Goal: Information Seeking & Learning: Find specific page/section

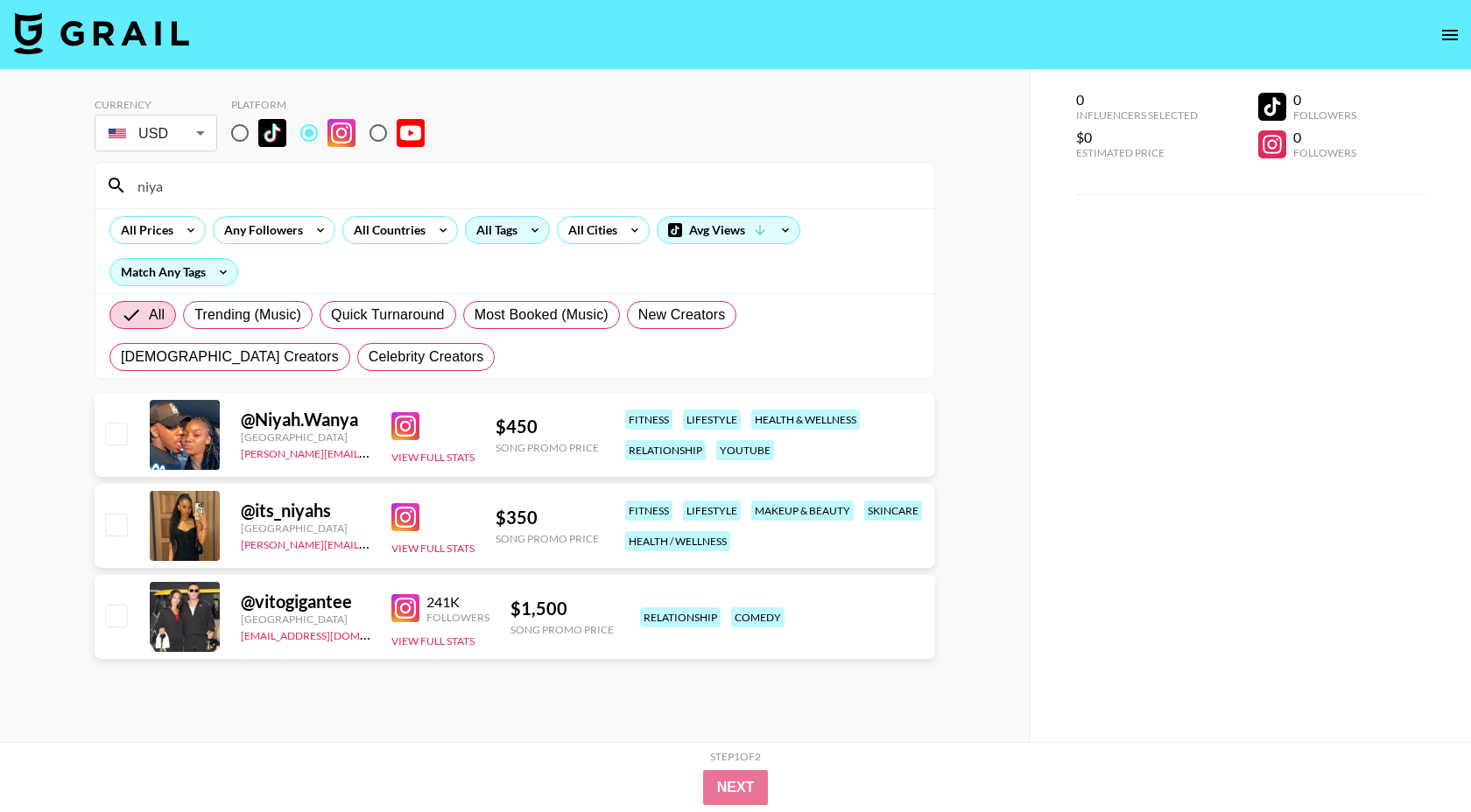
click at [509, 241] on div "All Tags" at bounding box center [493, 230] width 55 height 26
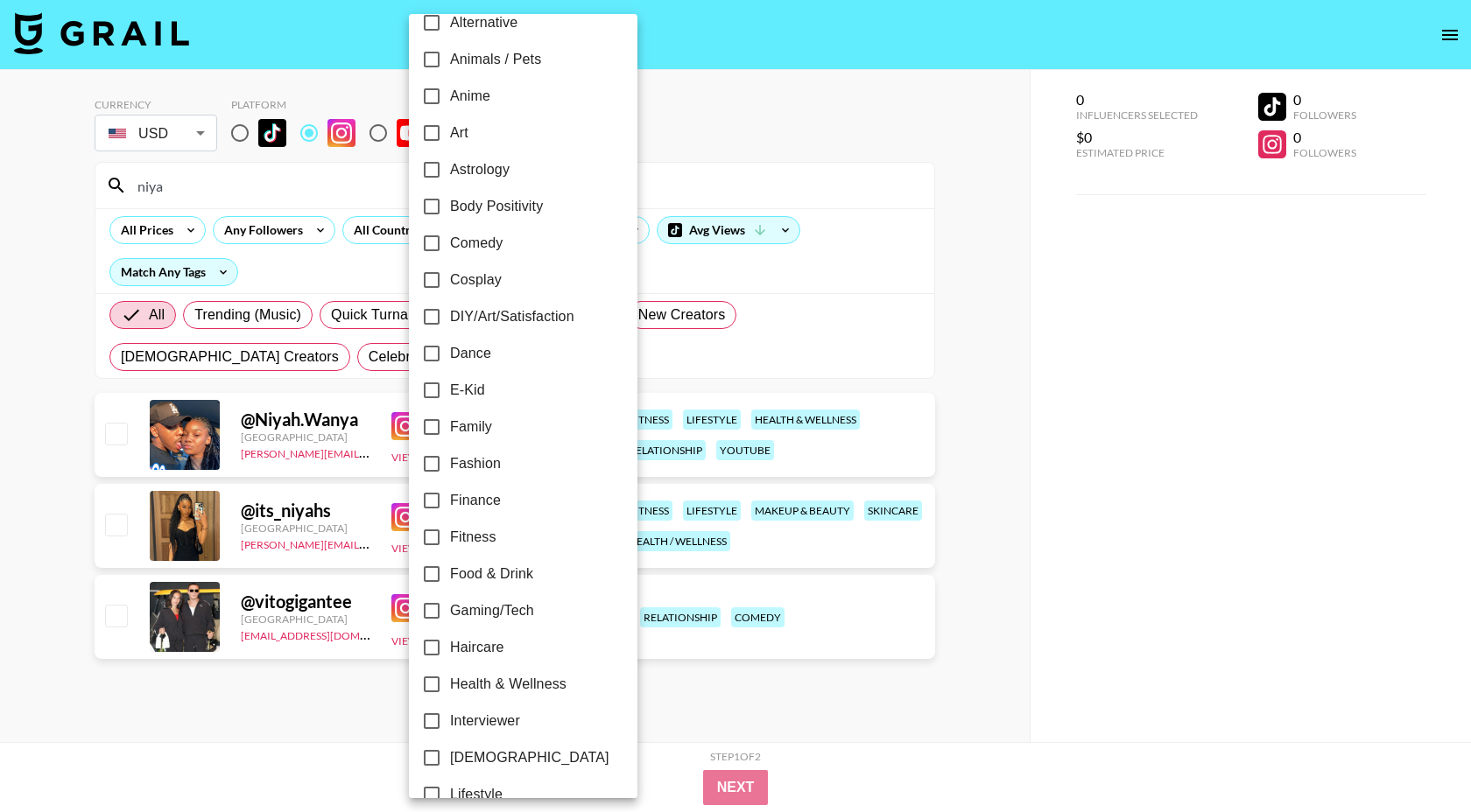
scroll to position [340, 0]
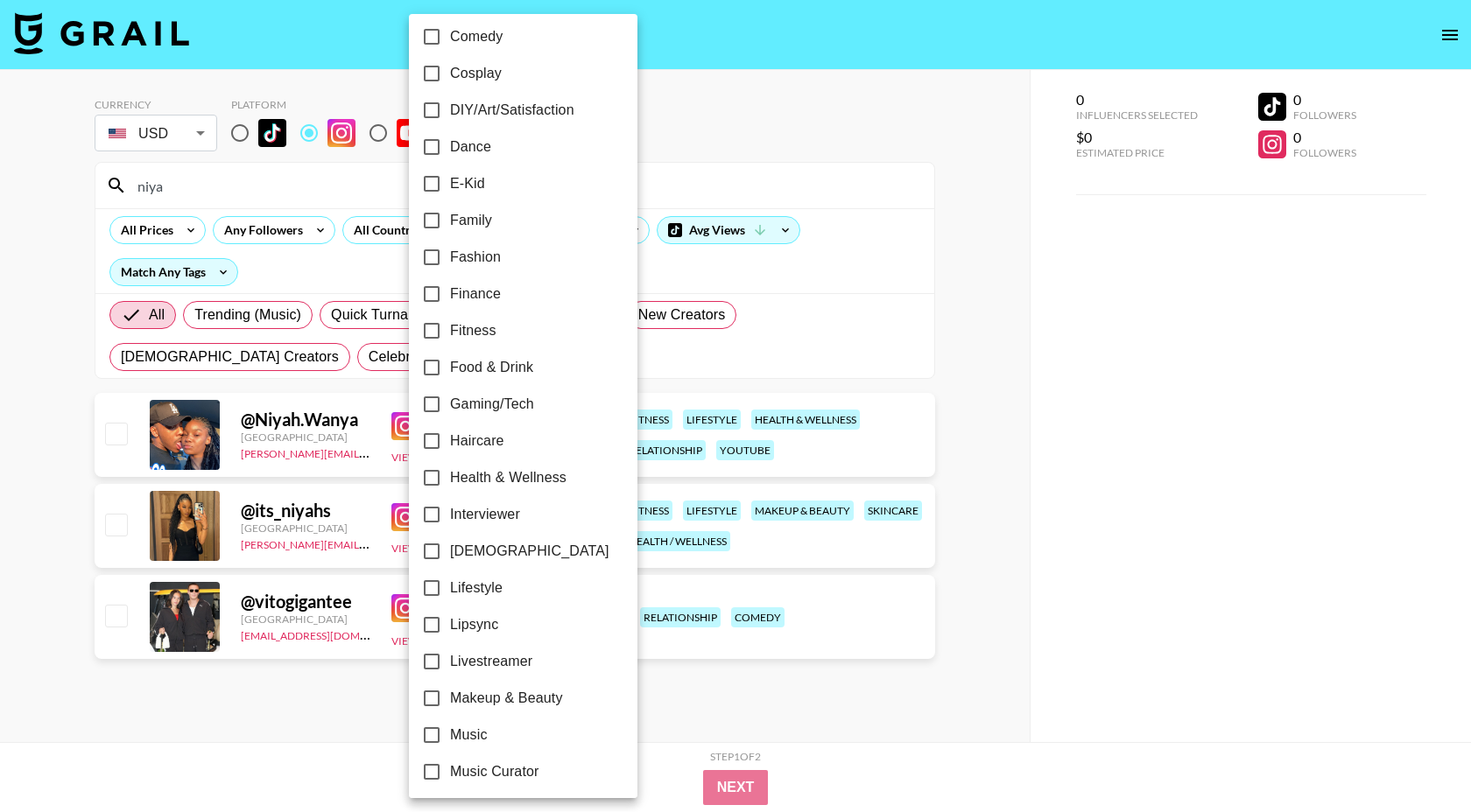
click at [482, 259] on span "Fashion" at bounding box center [475, 257] width 51 height 21
click at [450, 259] on input "Fashion" at bounding box center [432, 257] width 37 height 37
checkbox input "true"
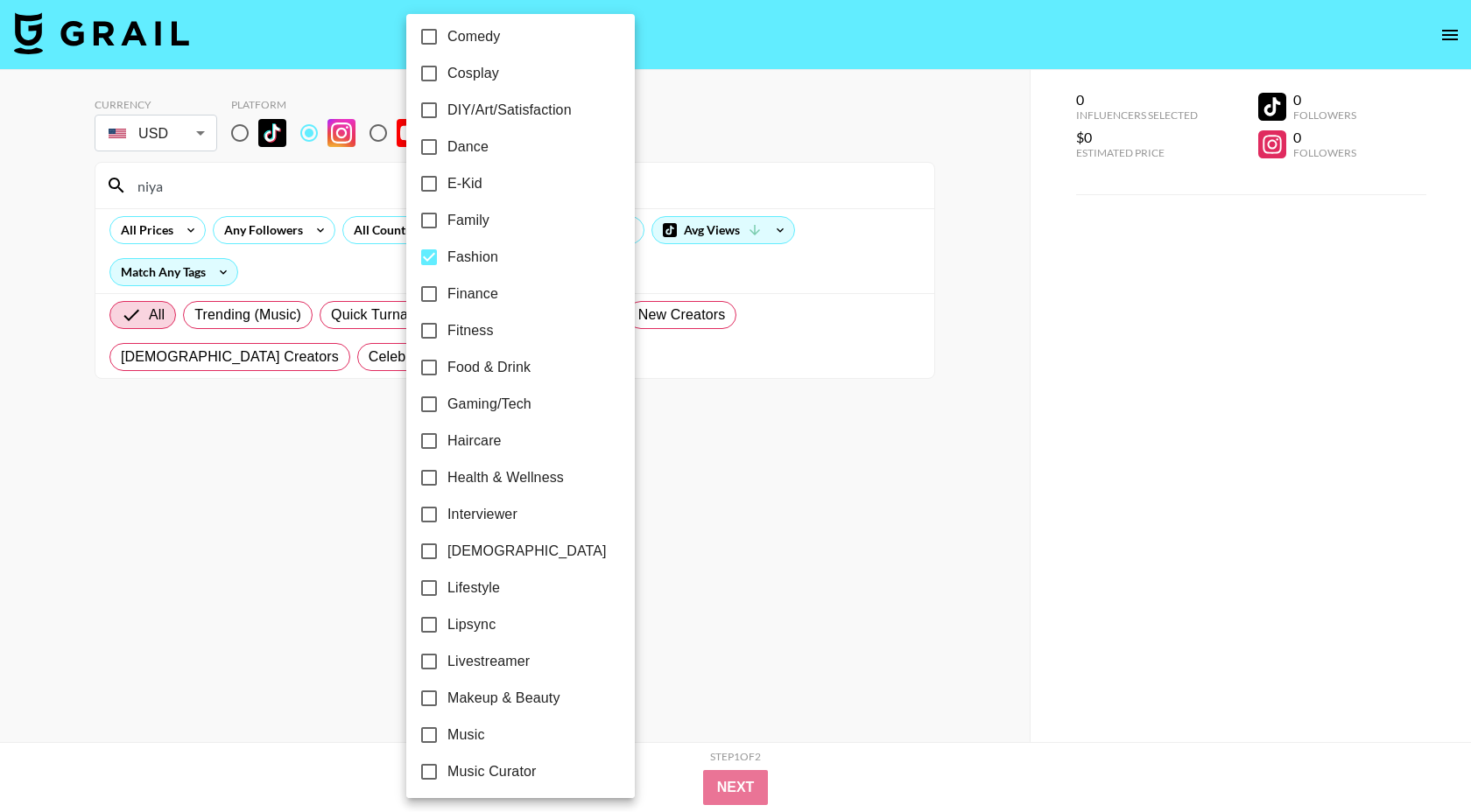
click at [746, 170] on div at bounding box center [736, 406] width 1471 height 812
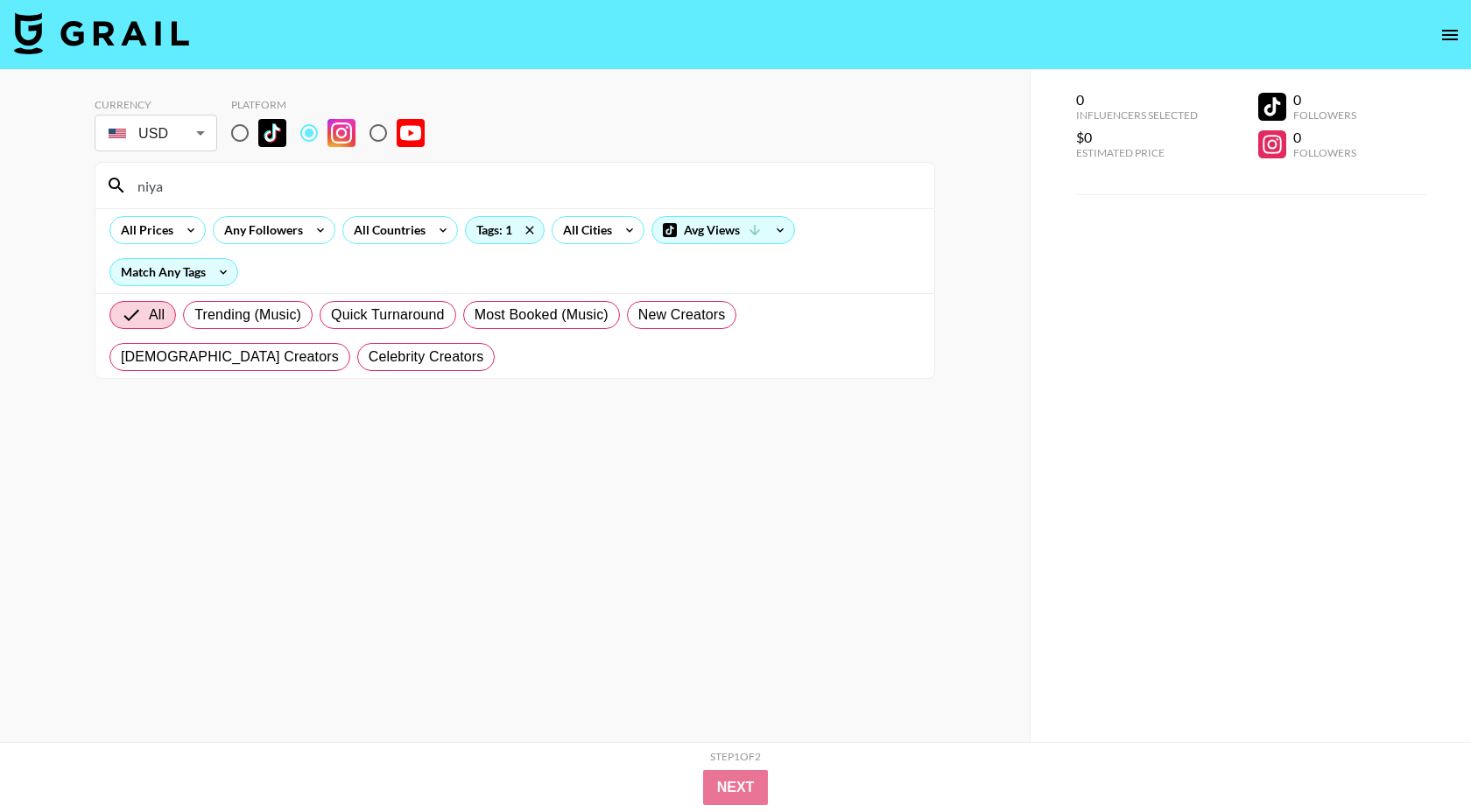
click at [224, 191] on input "niya" at bounding box center [525, 185] width 797 height 28
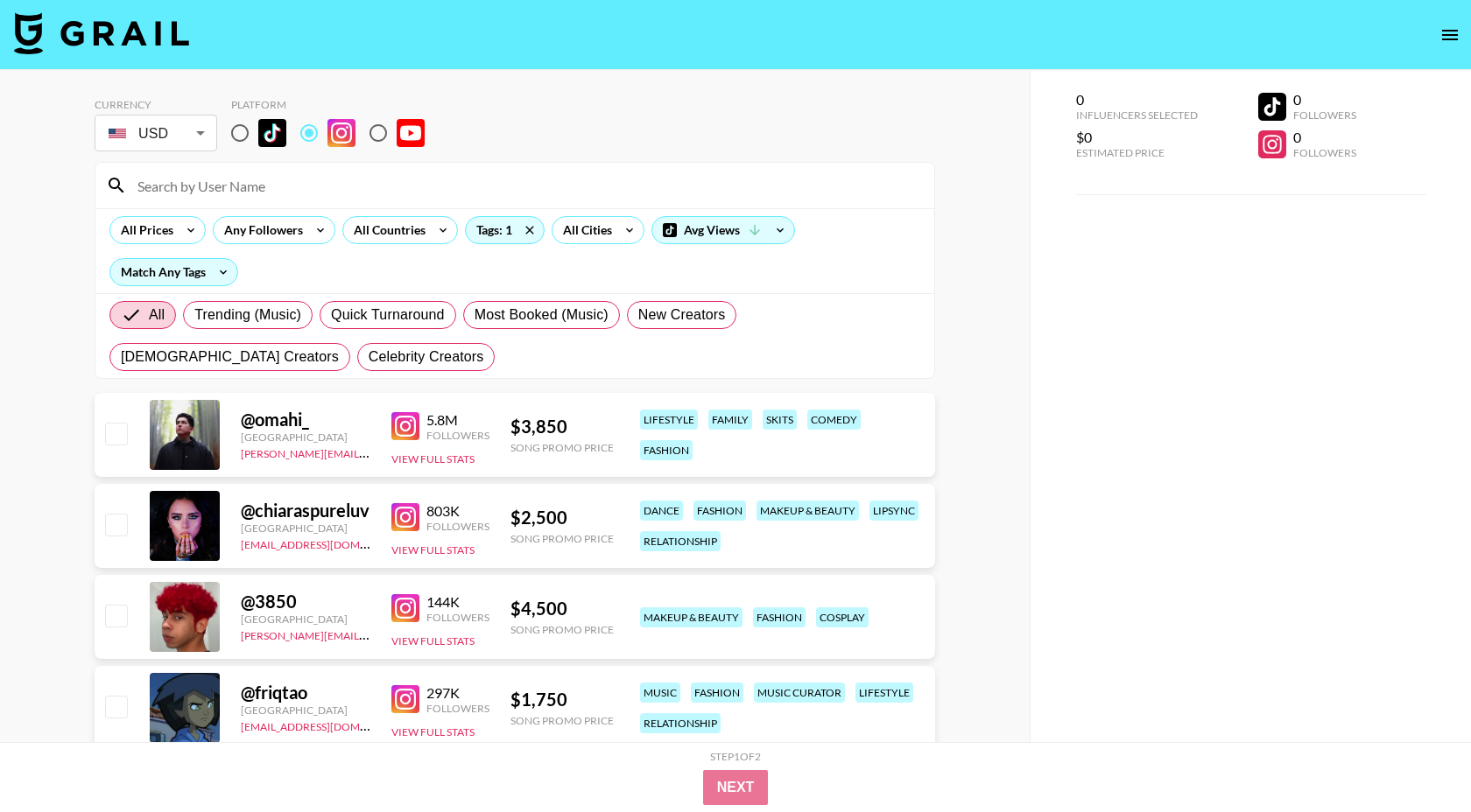
click at [546, 129] on div "Currency USD USD ​ Platform" at bounding box center [515, 126] width 840 height 57
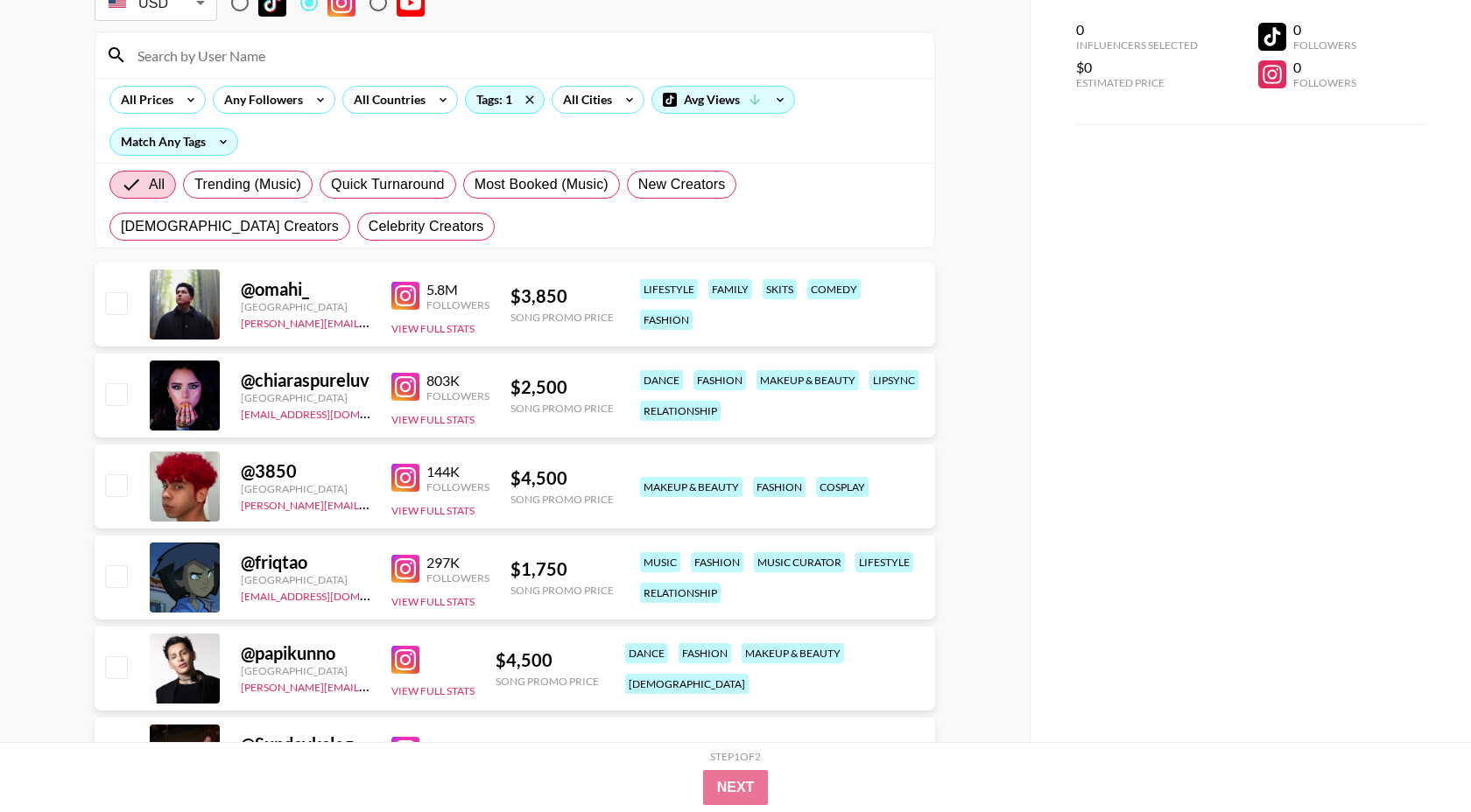
scroll to position [149, 0]
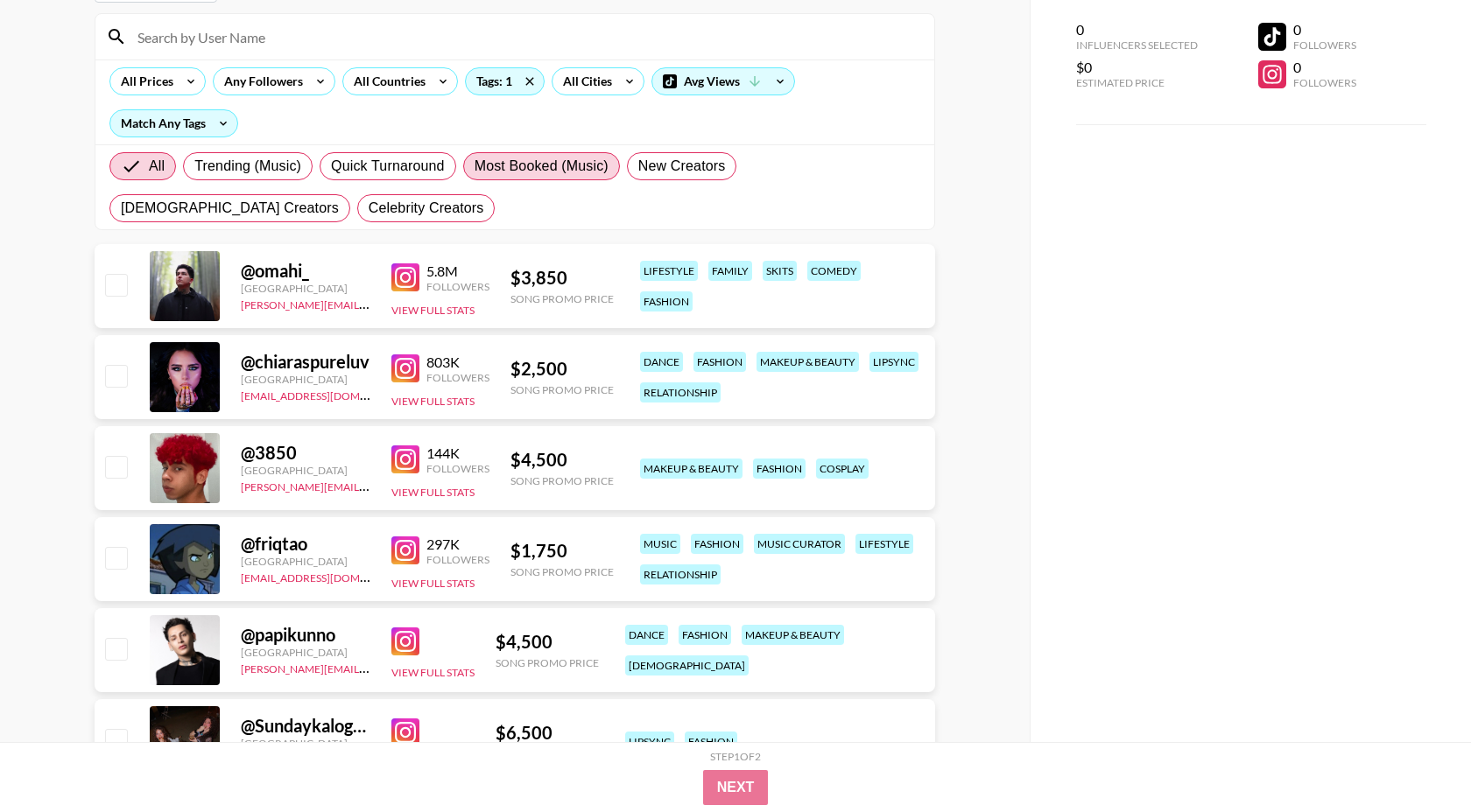
click at [540, 166] on span "Most Booked (Music)" at bounding box center [541, 165] width 134 height 21
click at [474, 166] on input "Most Booked (Music)" at bounding box center [474, 166] width 0 height 0
radio input "true"
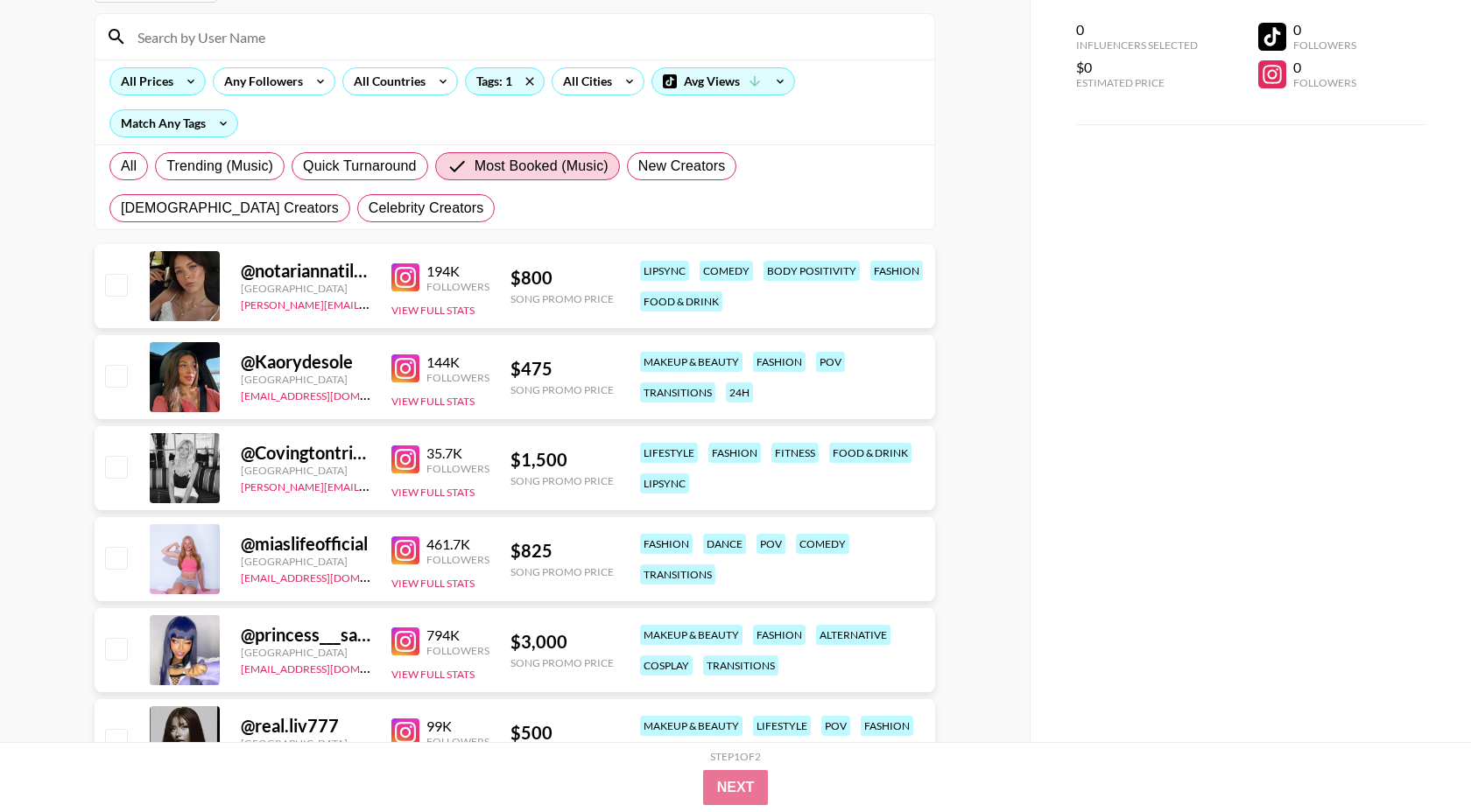
click at [163, 71] on div "All Prices" at bounding box center [144, 80] width 67 height 26
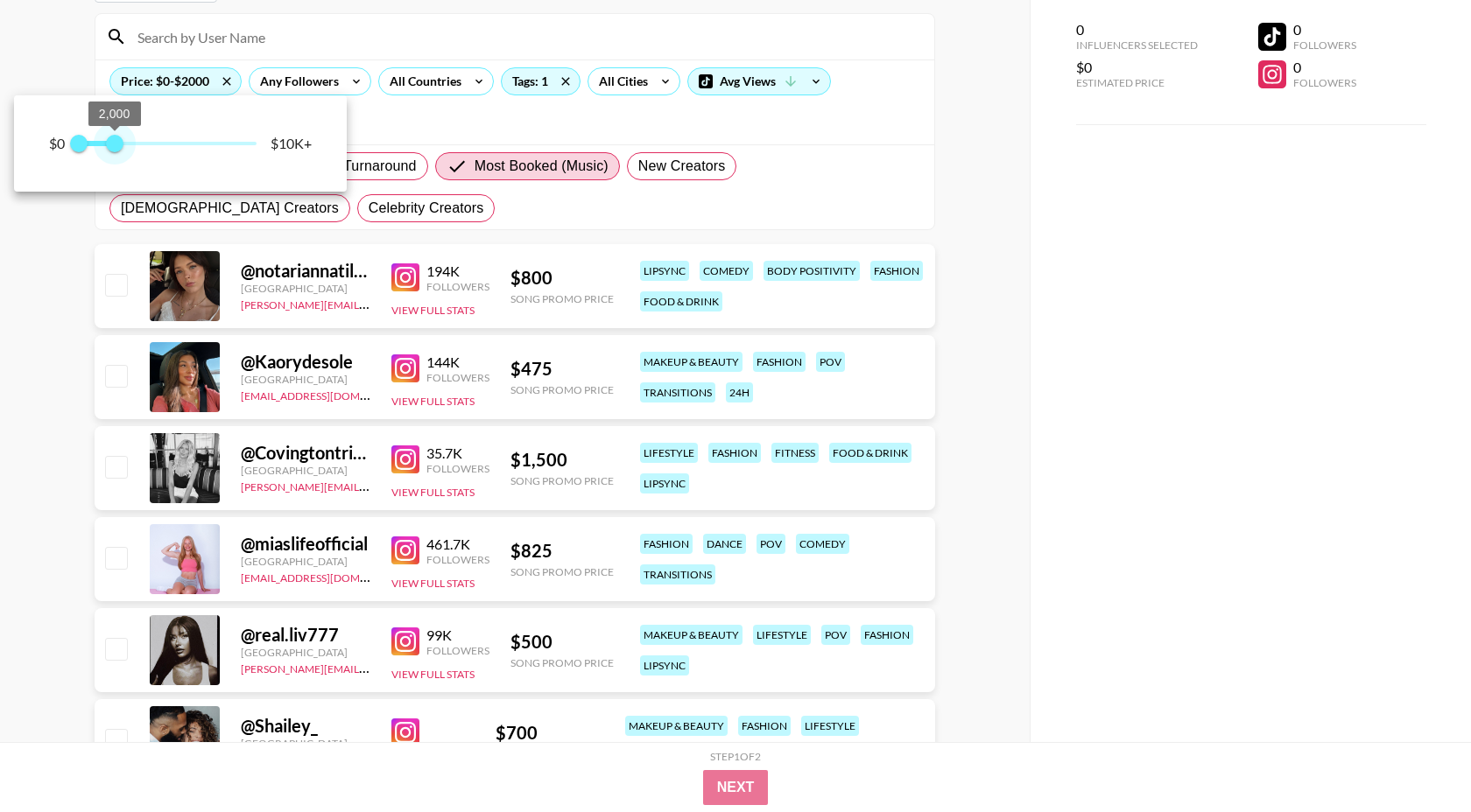
type input "750"
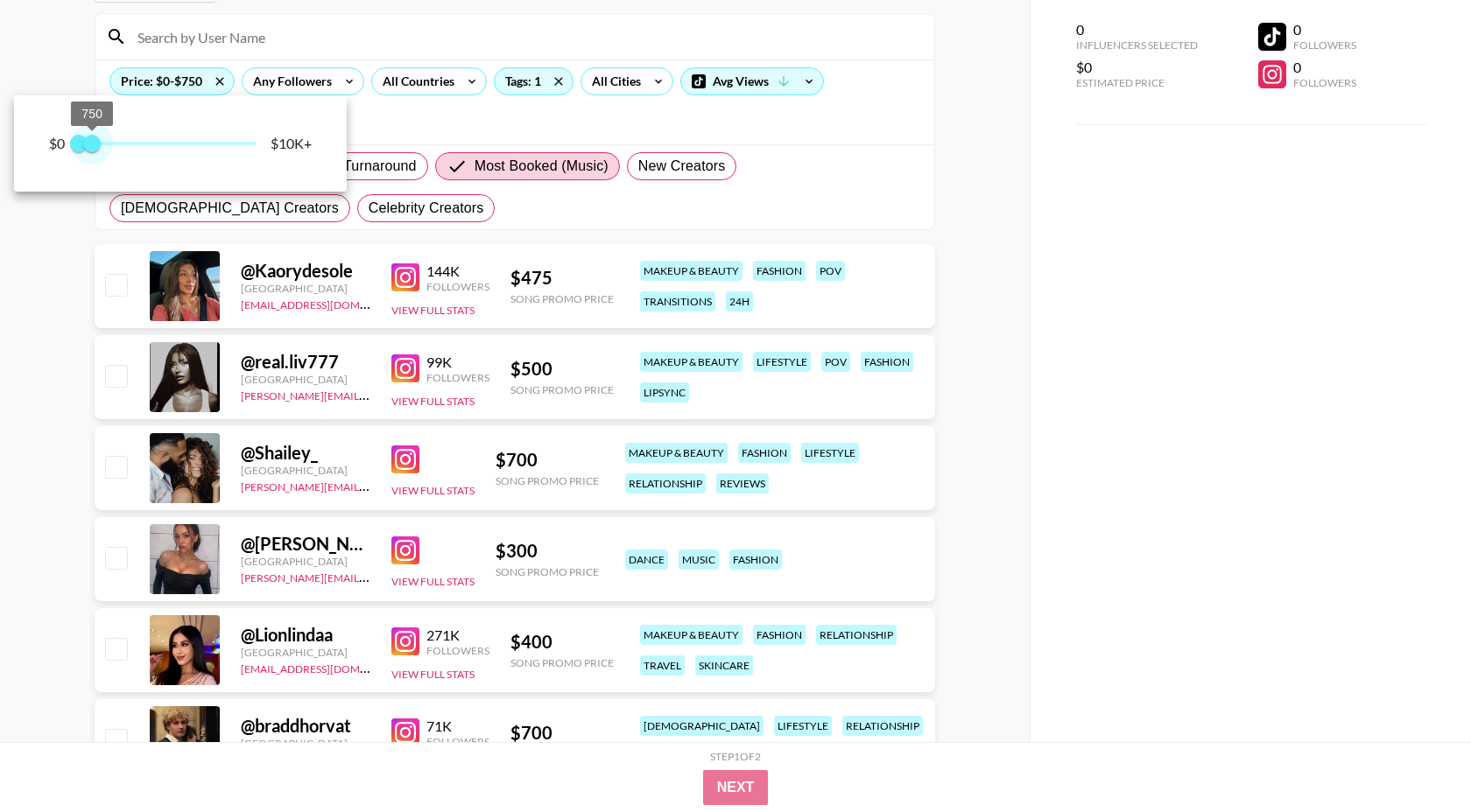
drag, startPoint x: 256, startPoint y: 149, endPoint x: 95, endPoint y: 149, distance: 161.0
click at [95, 149] on span "750" at bounding box center [91, 143] width 17 height 17
click at [723, 31] on div at bounding box center [736, 406] width 1471 height 812
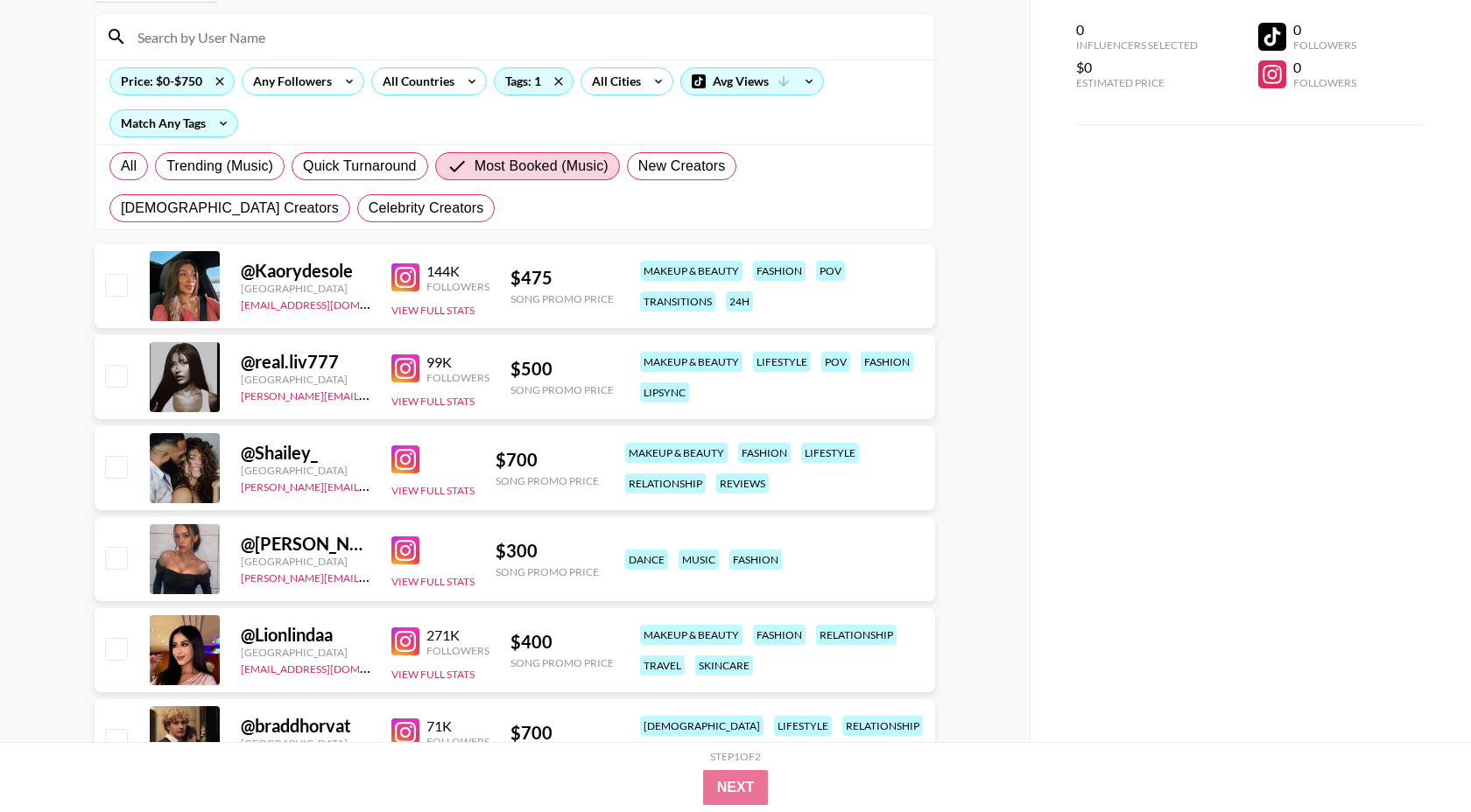
click at [399, 364] on img at bounding box center [405, 368] width 28 height 28
click at [389, 89] on div "All Countries" at bounding box center [414, 80] width 86 height 26
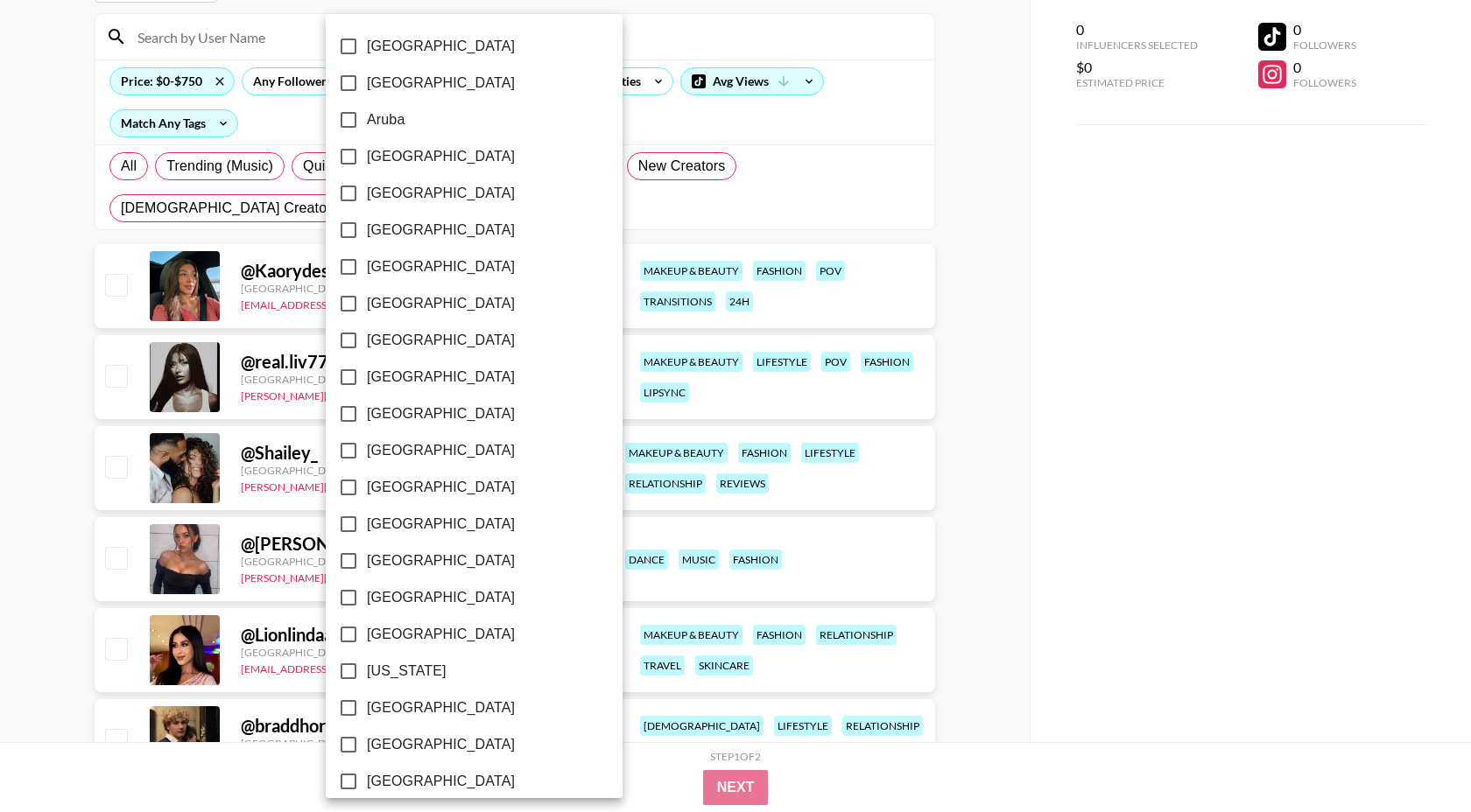
scroll to position [1229, 0]
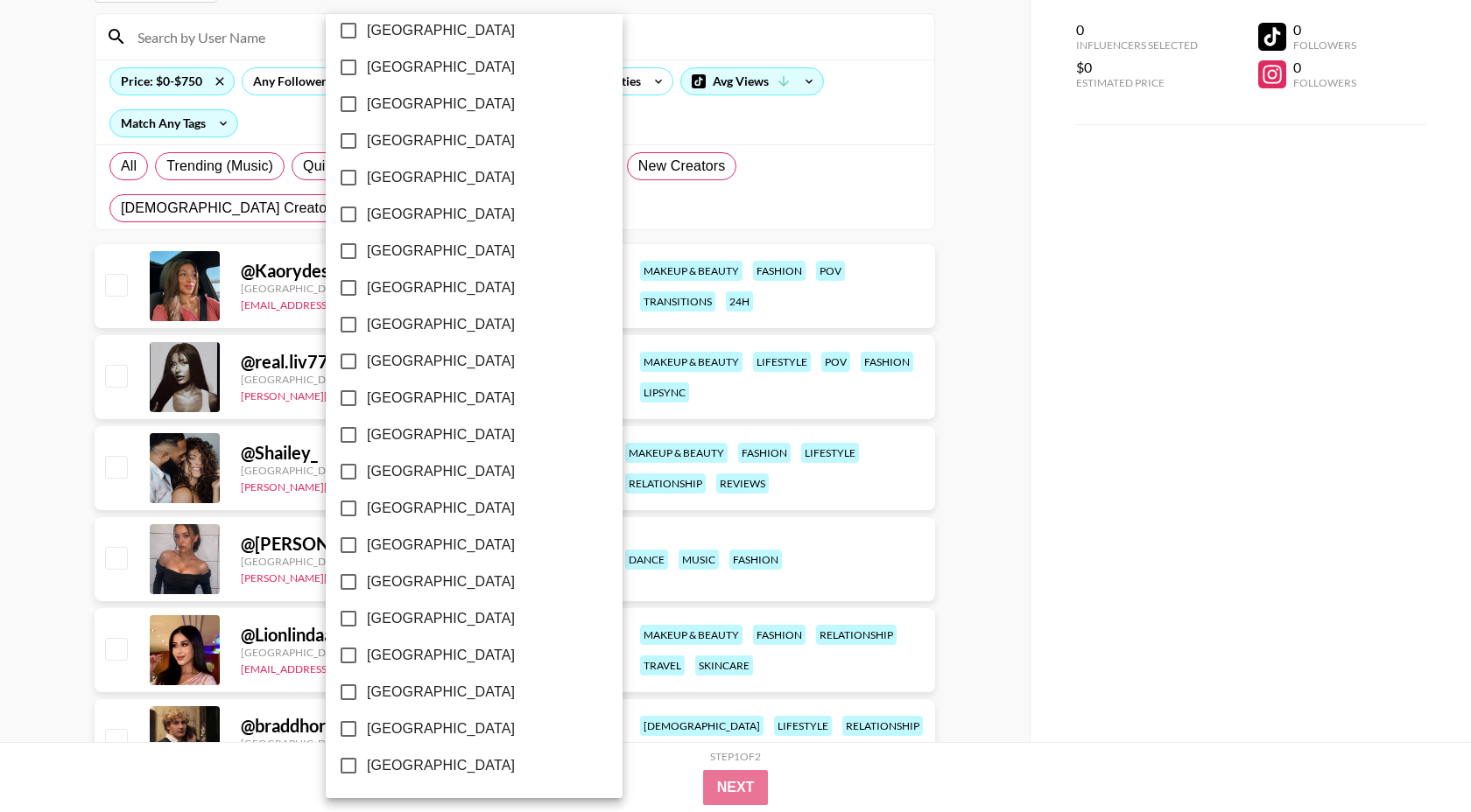
click at [421, 713] on span "[GEOGRAPHIC_DATA]" at bounding box center [441, 728] width 148 height 21
click at [366, 713] on input "[GEOGRAPHIC_DATA]" at bounding box center [348, 729] width 37 height 37
checkbox input "true"
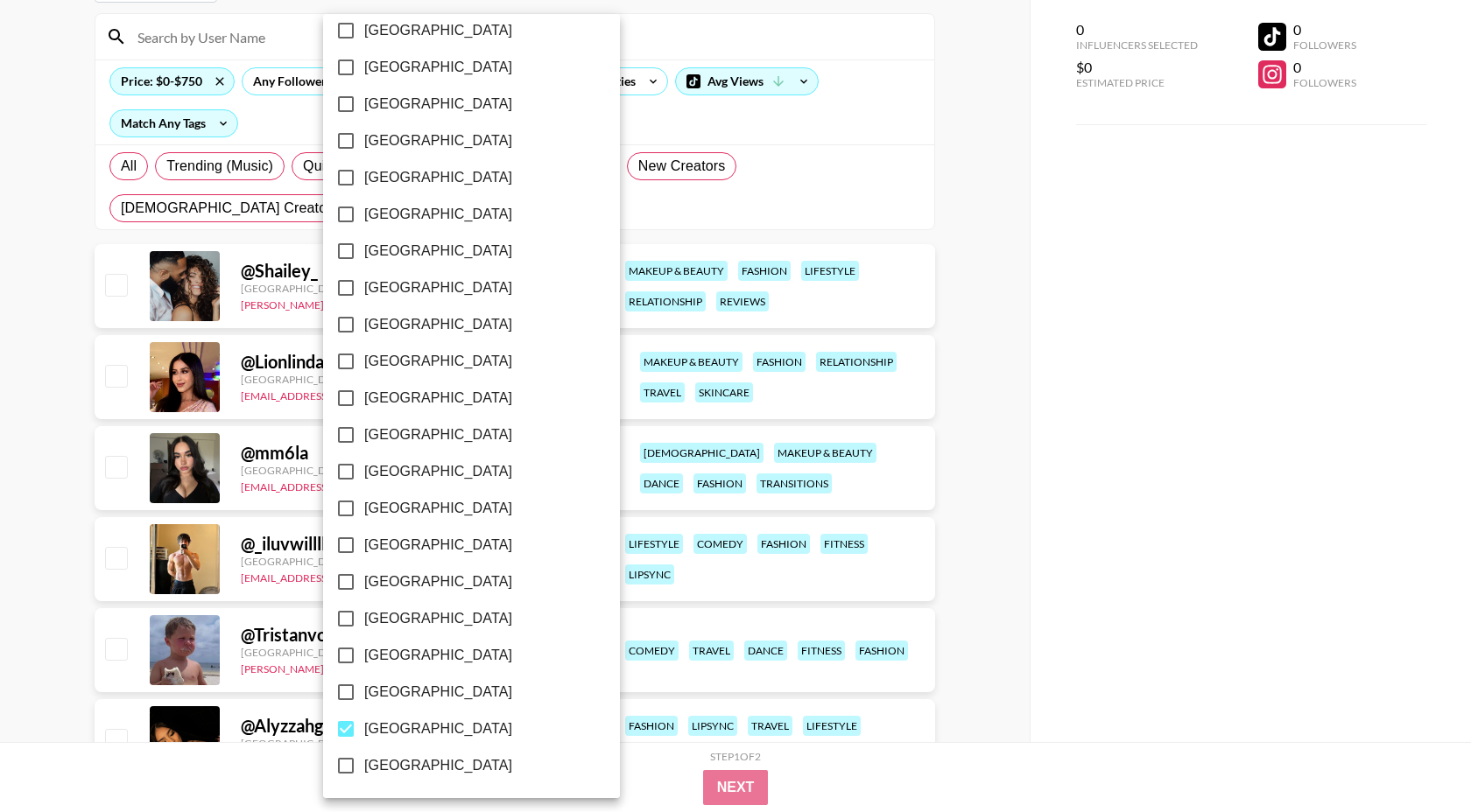
click at [746, 133] on div at bounding box center [736, 406] width 1471 height 812
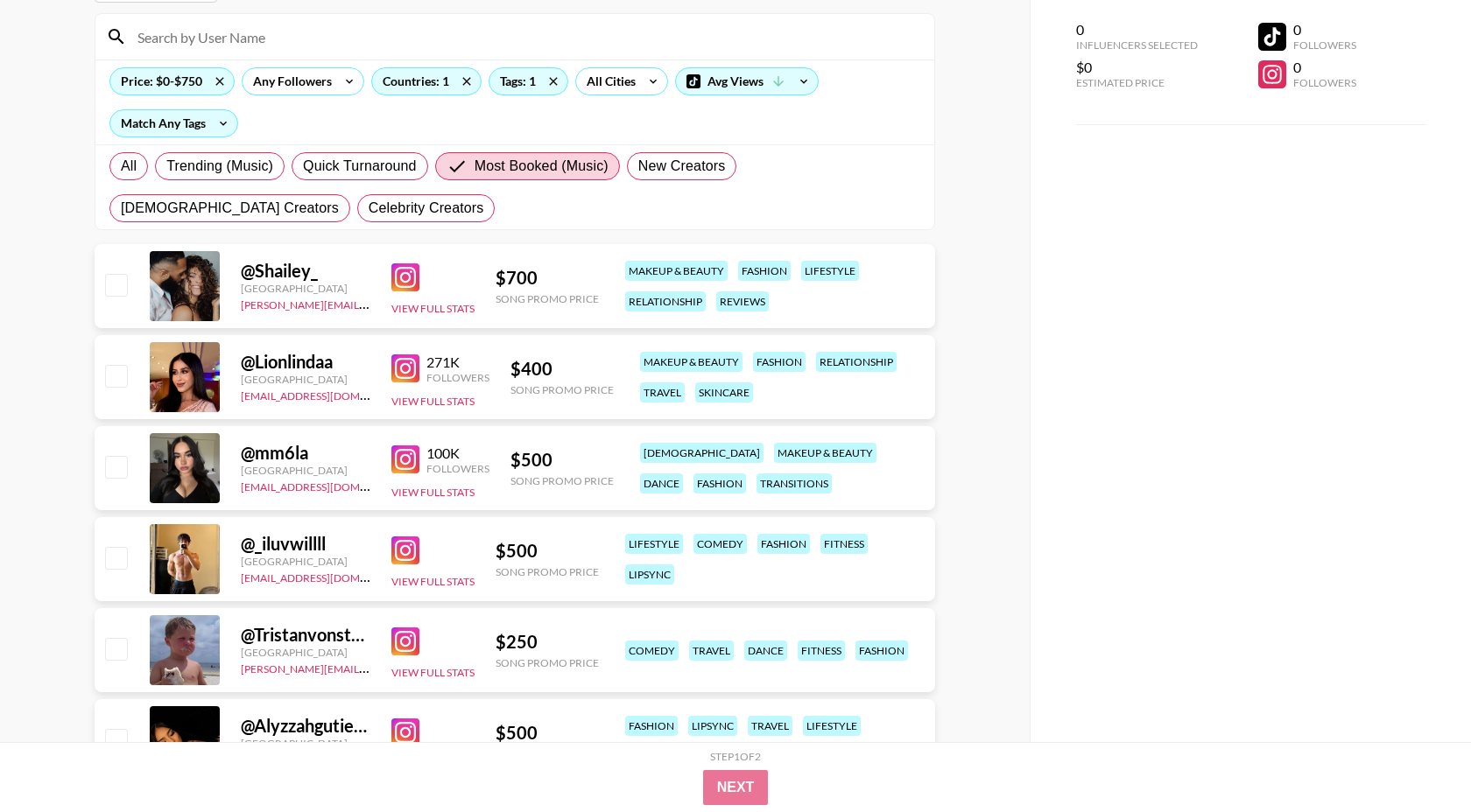
click at [409, 272] on img at bounding box center [405, 277] width 28 height 28
click at [402, 364] on img at bounding box center [405, 368] width 28 height 28
click at [410, 450] on img at bounding box center [405, 459] width 28 height 28
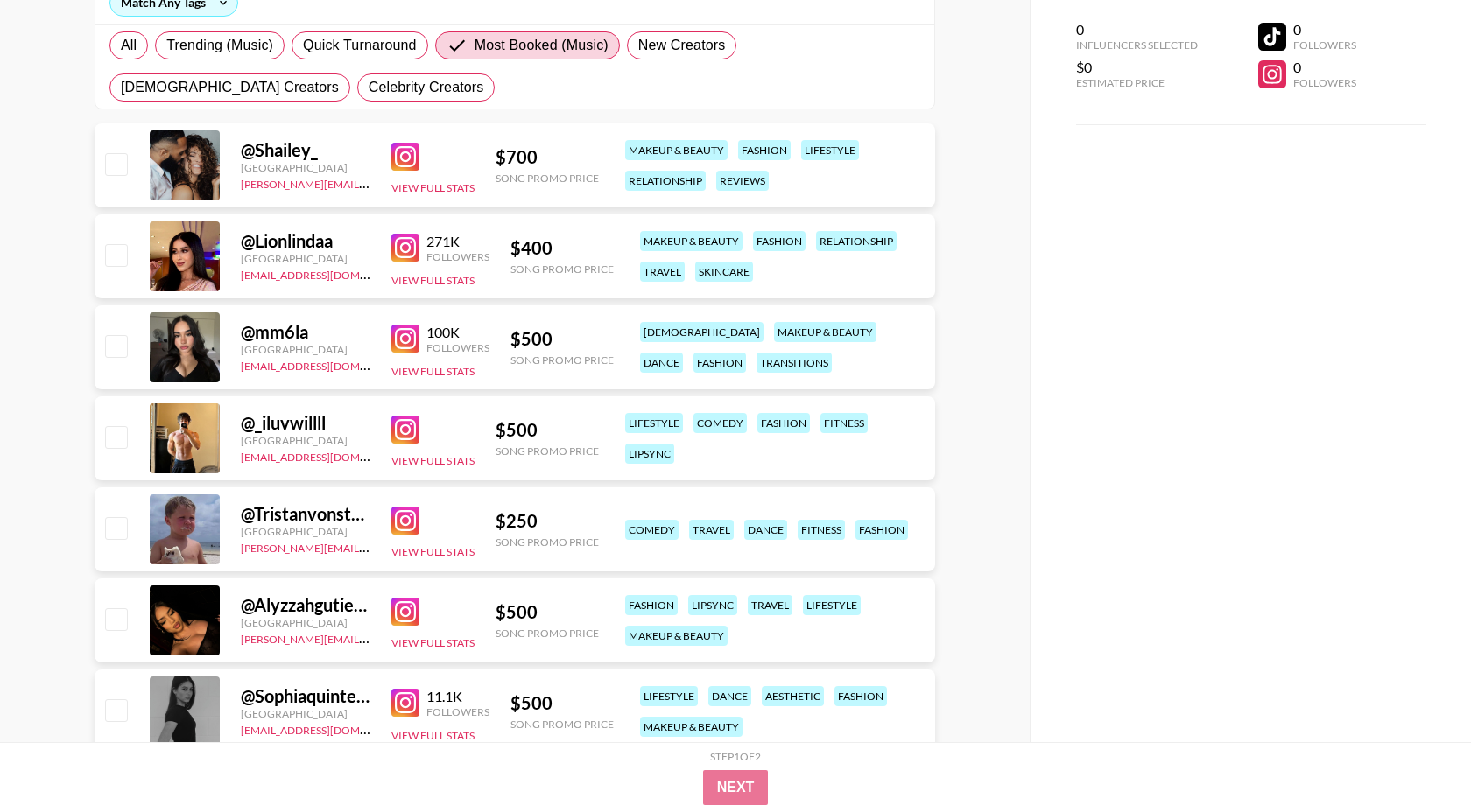
scroll to position [299, 0]
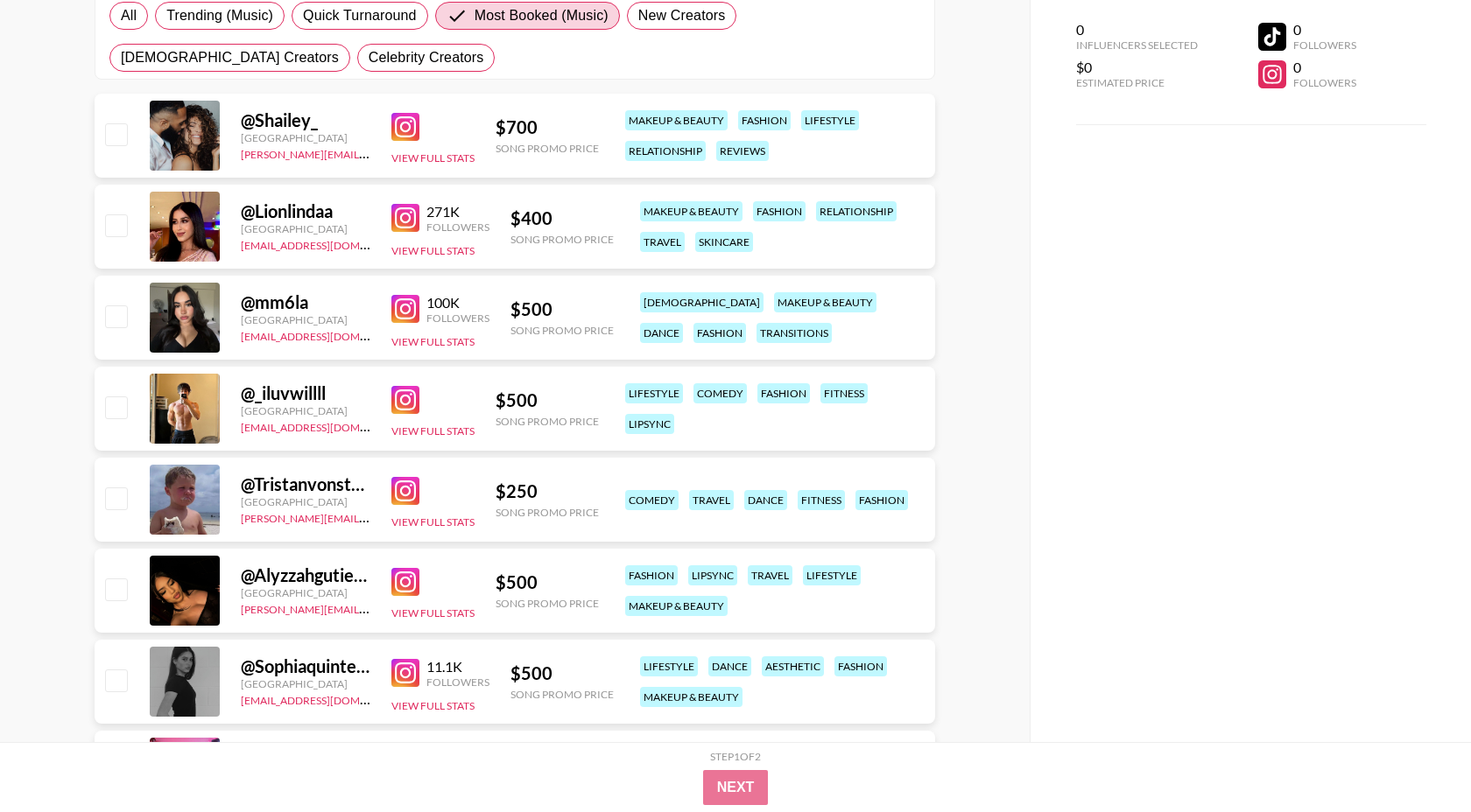
click at [409, 400] on img at bounding box center [405, 400] width 28 height 28
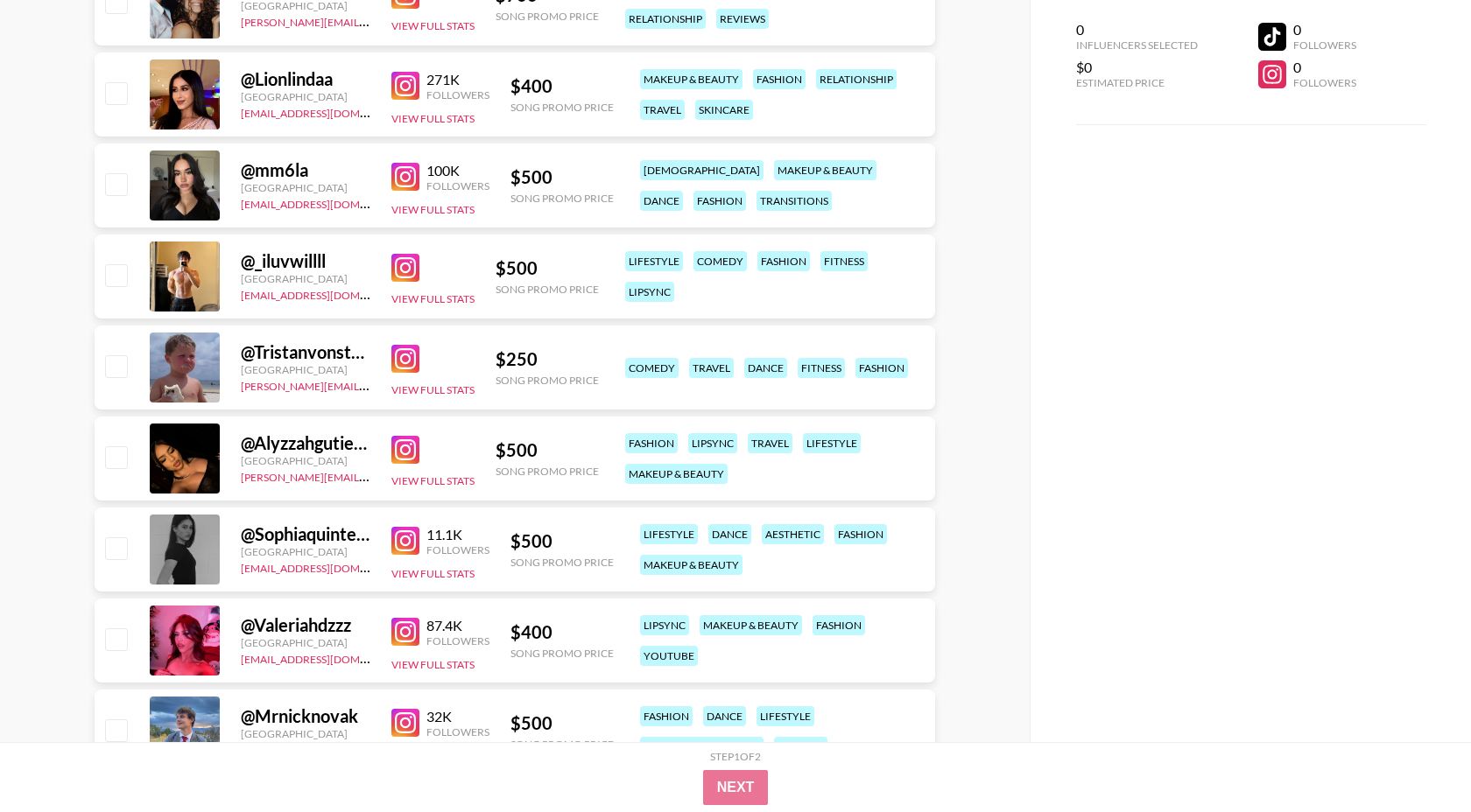
scroll to position [457, 0]
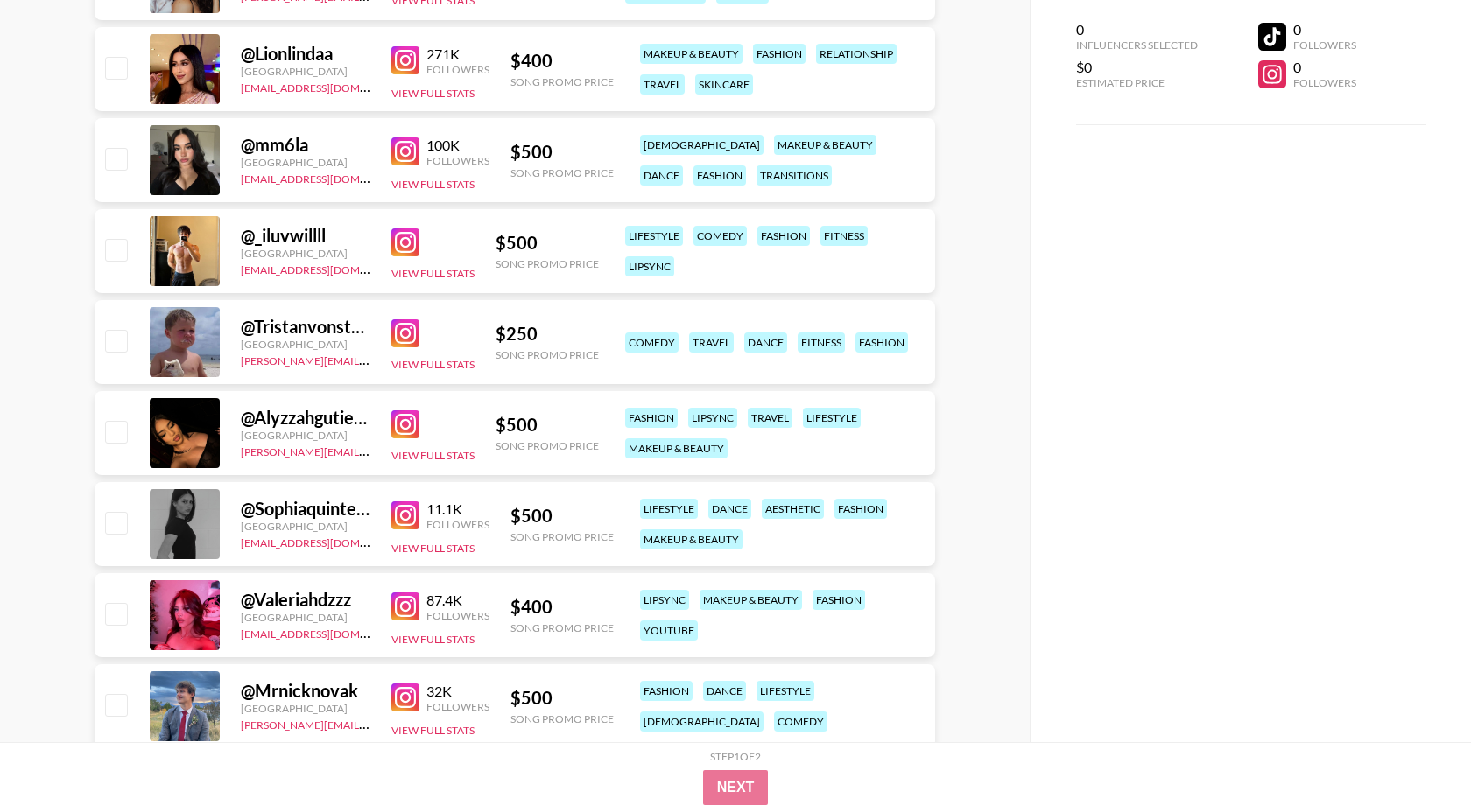
click at [406, 425] on img at bounding box center [405, 424] width 28 height 28
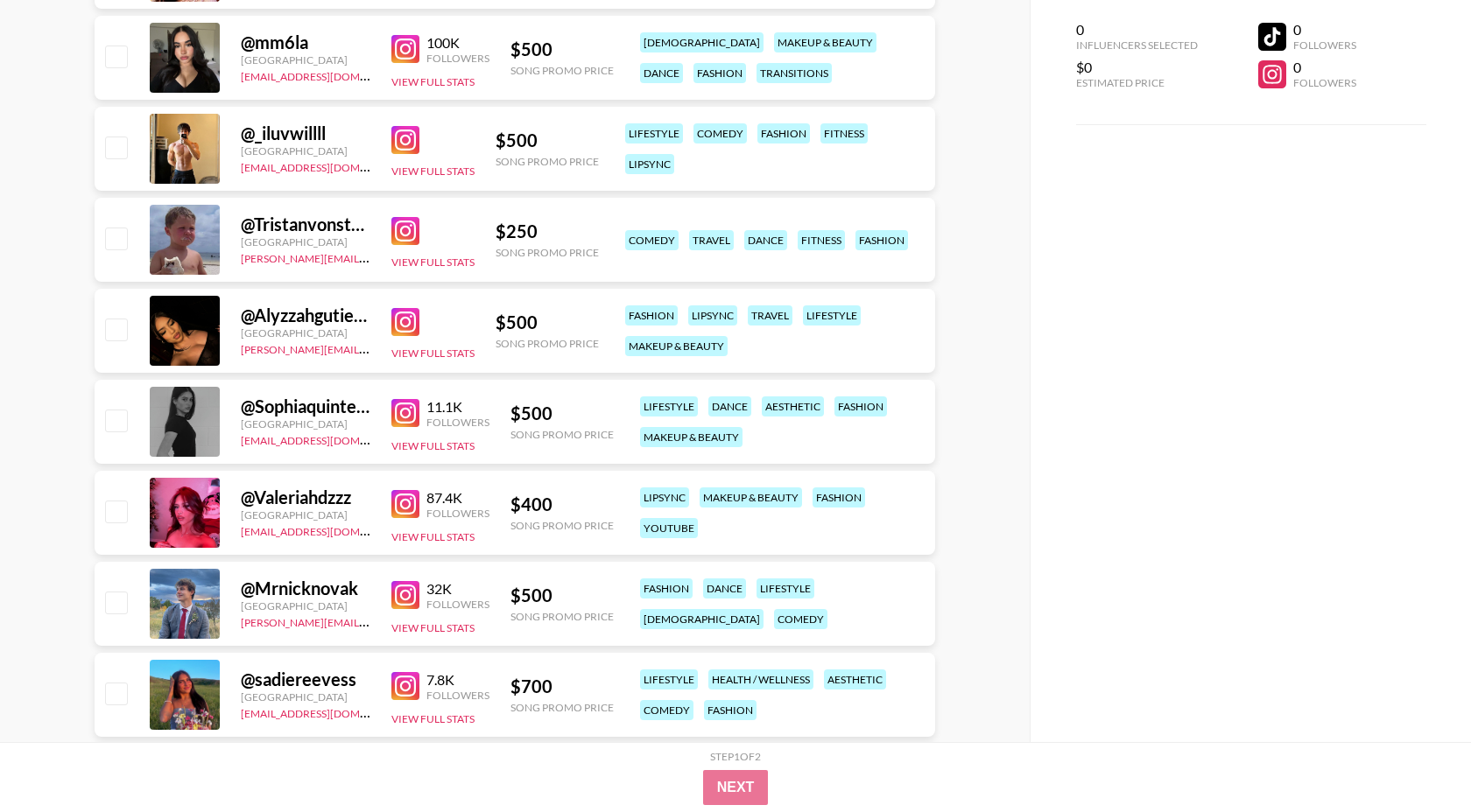
click at [394, 495] on img at bounding box center [405, 504] width 28 height 28
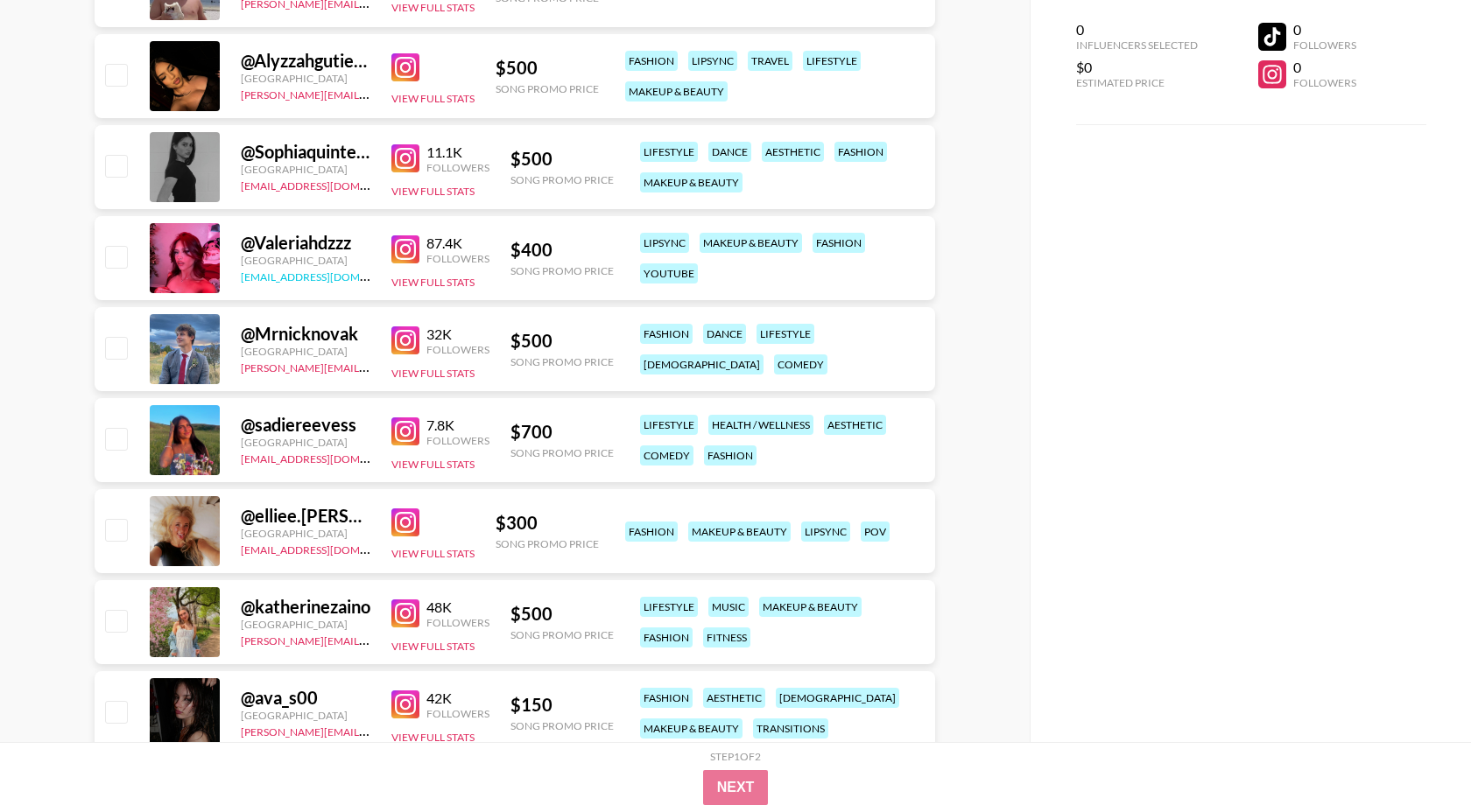
scroll to position [827, 0]
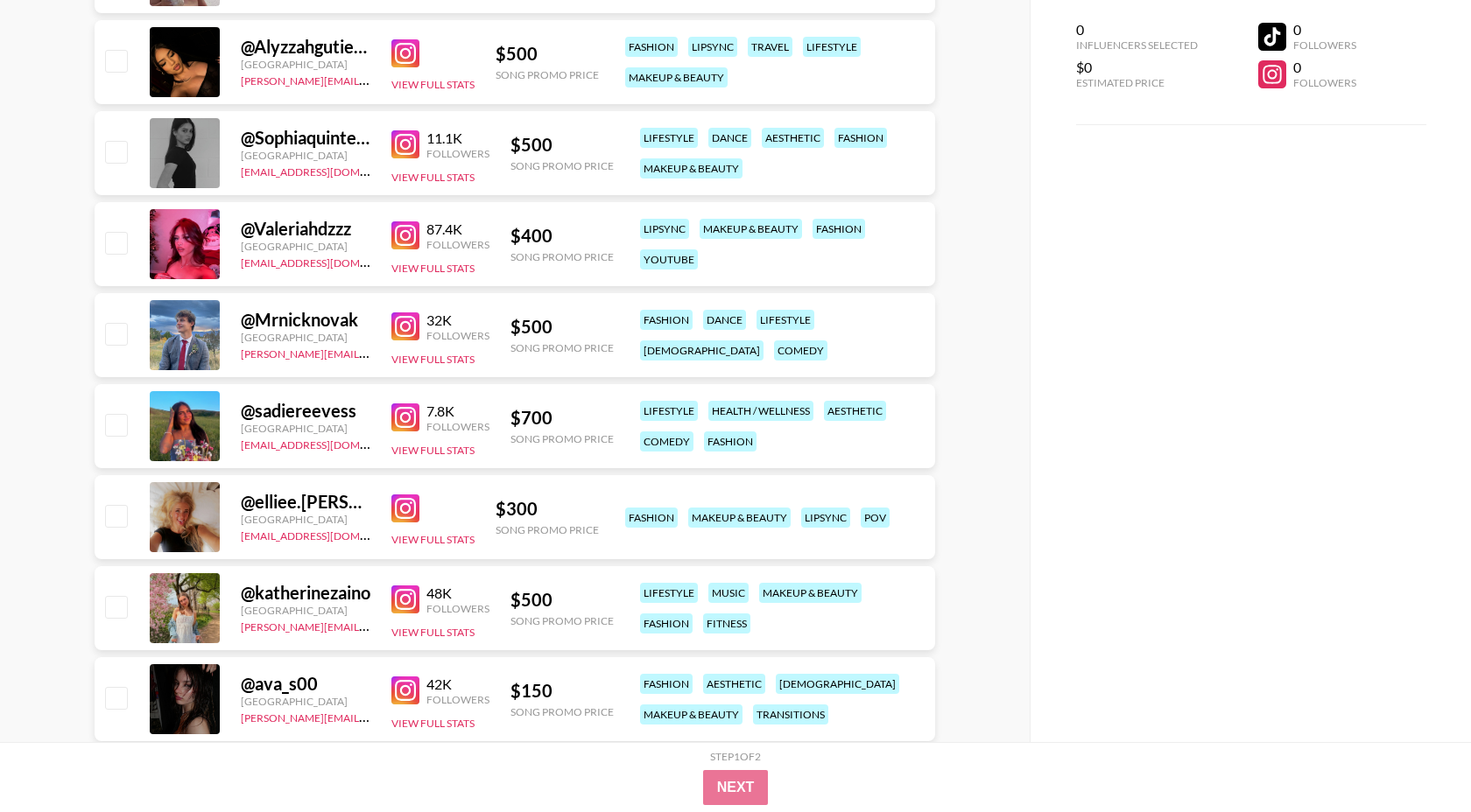
click at [409, 410] on img at bounding box center [405, 417] width 28 height 28
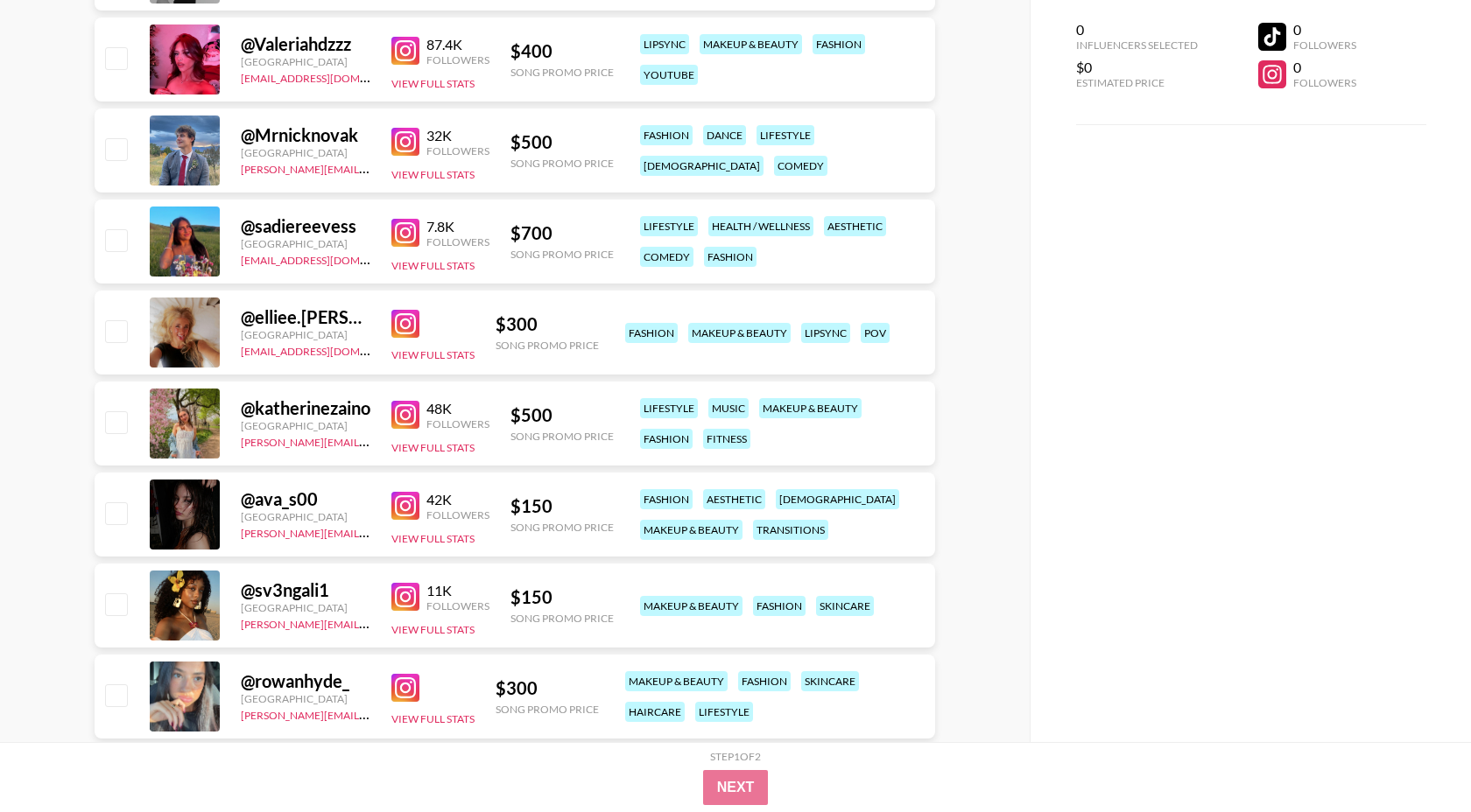
scroll to position [1058, 0]
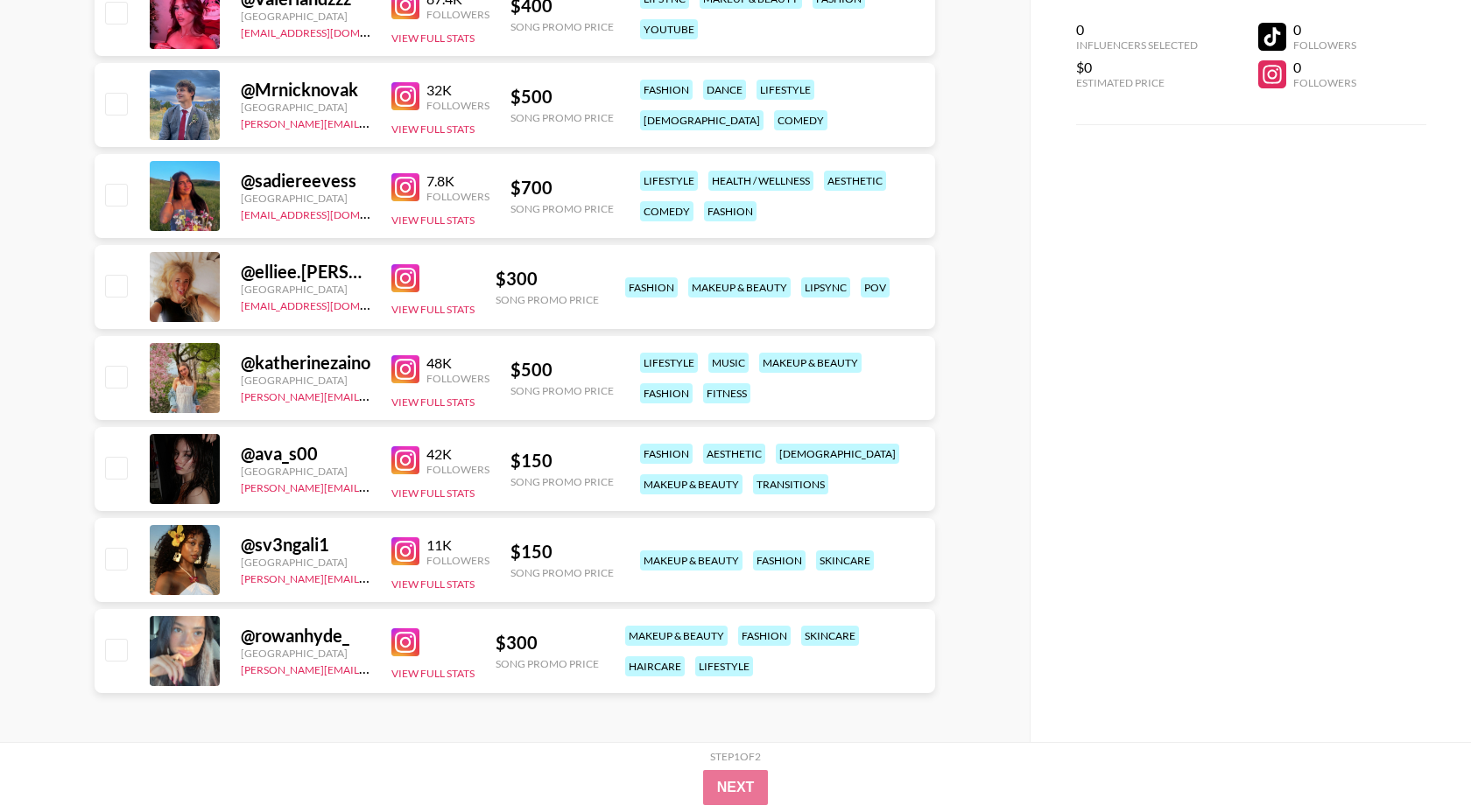
click at [409, 557] on img at bounding box center [405, 551] width 28 height 28
click at [400, 267] on img at bounding box center [405, 278] width 28 height 28
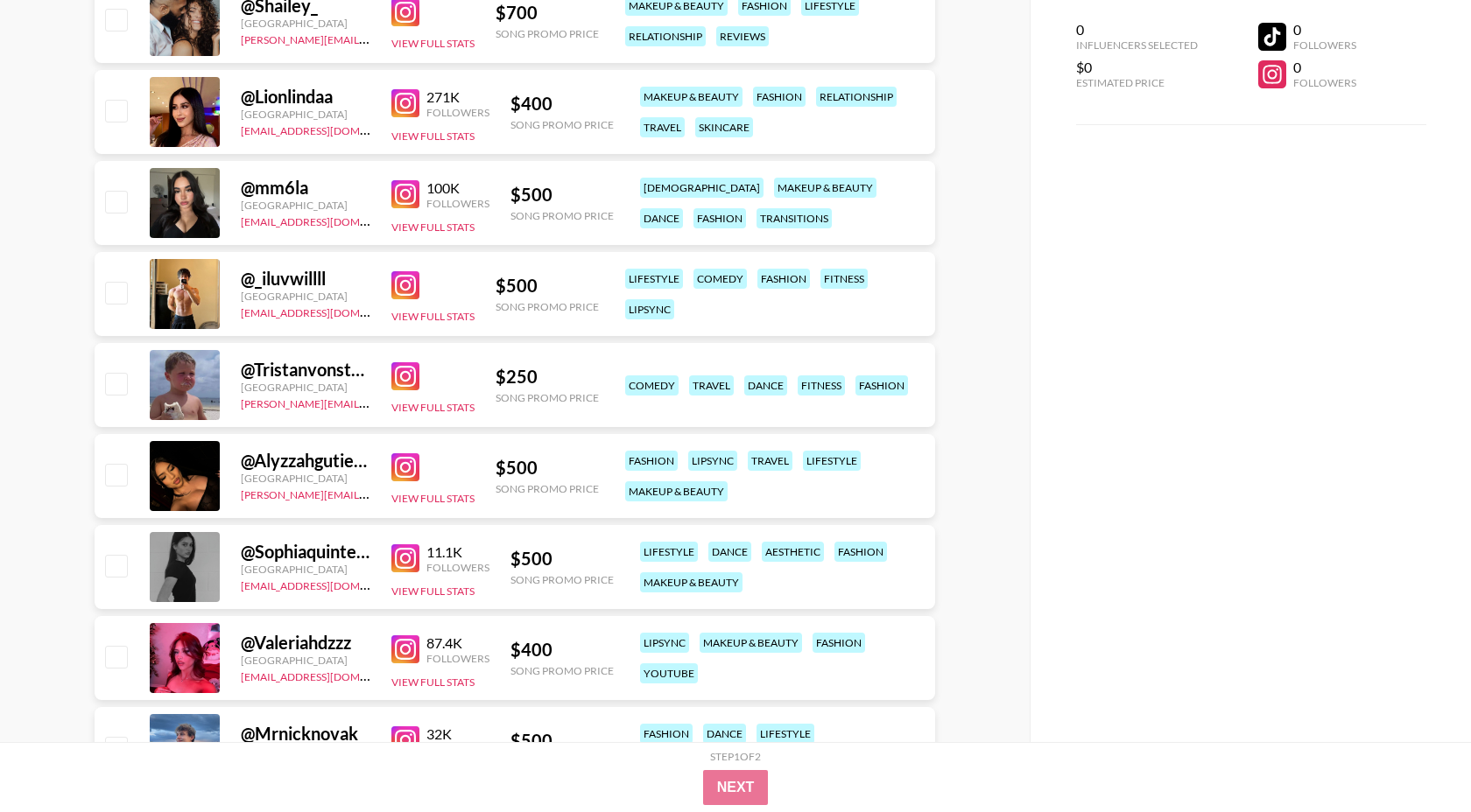
scroll to position [0, 0]
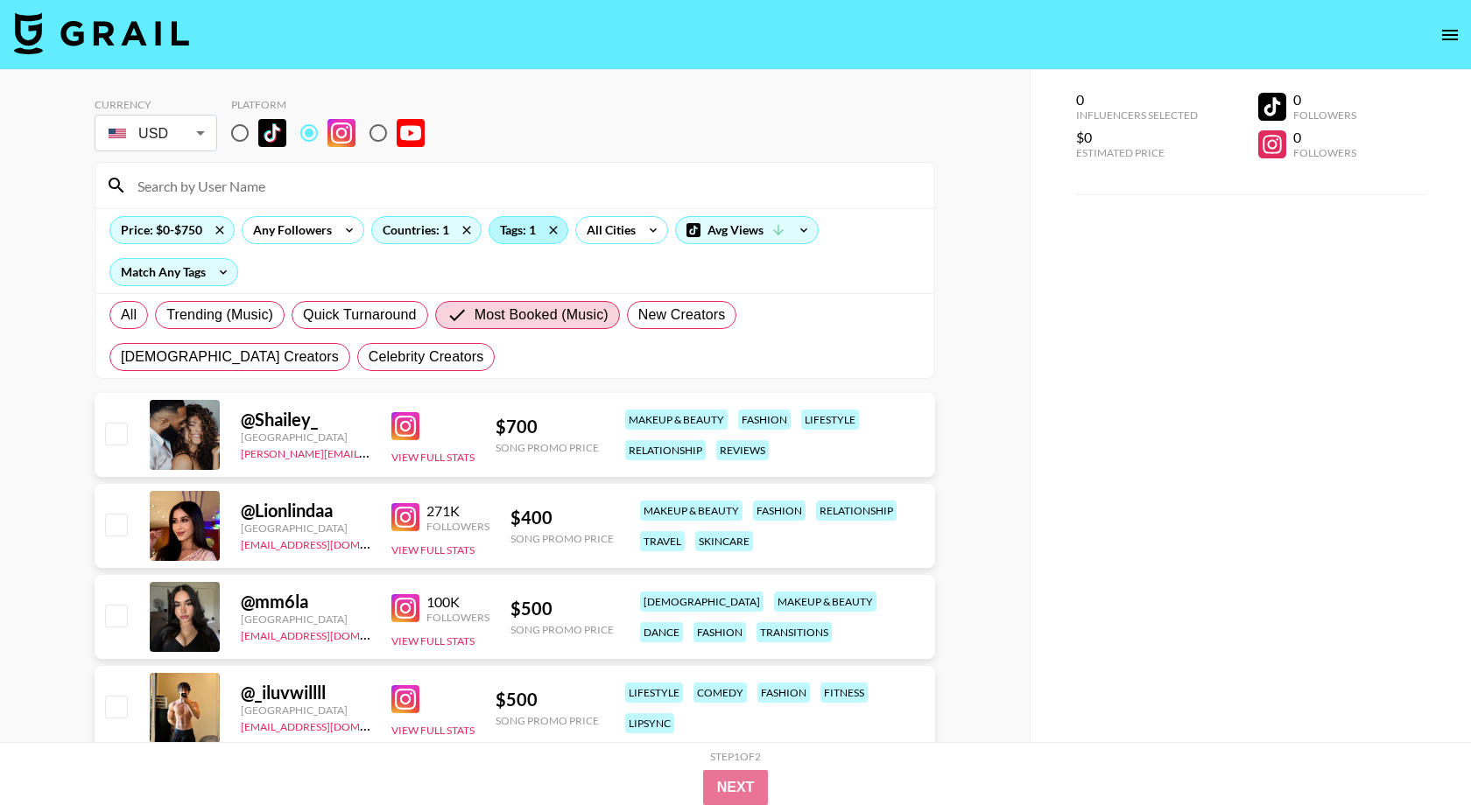
click at [504, 230] on div "Tags: 1" at bounding box center [528, 230] width 78 height 26
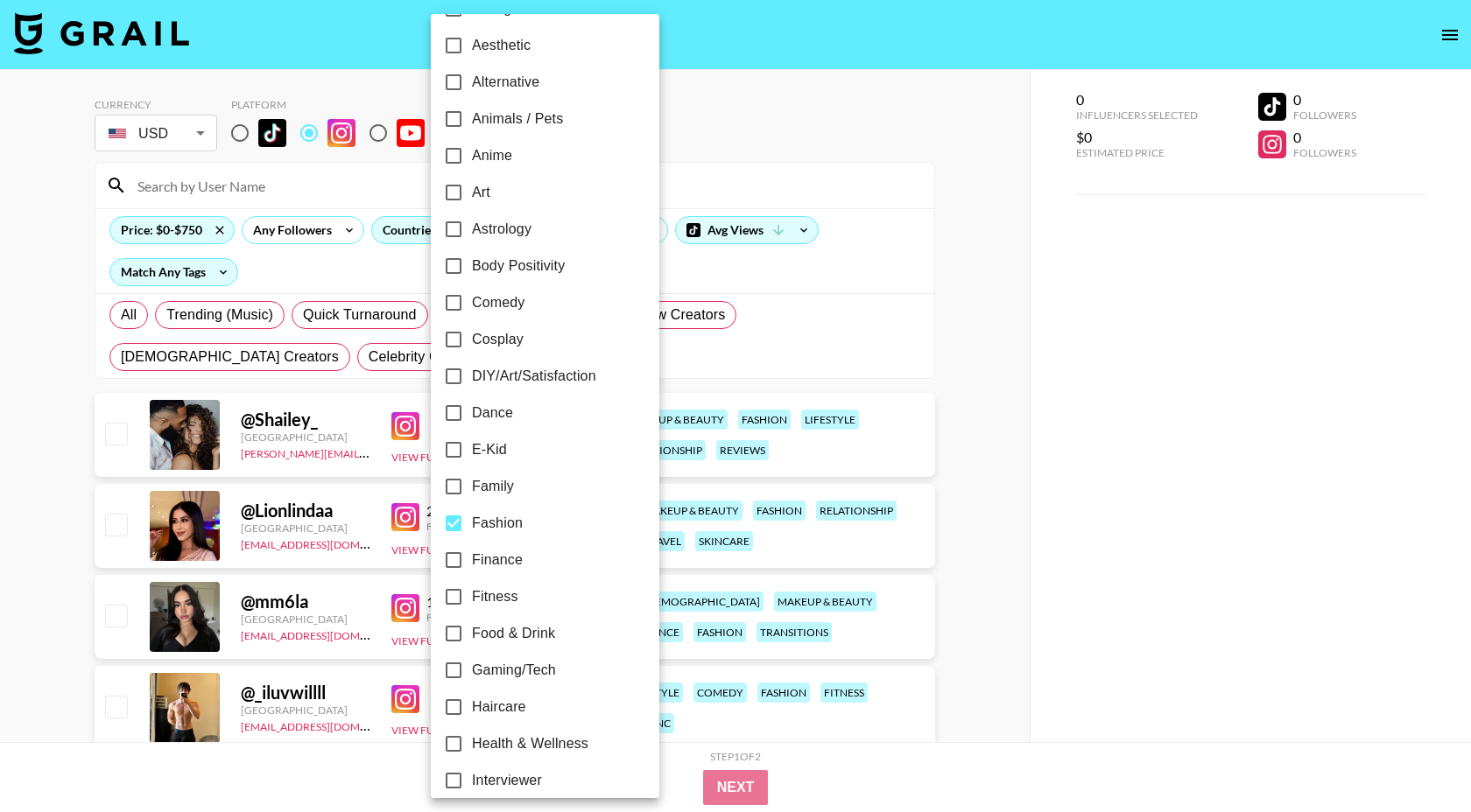
scroll to position [82, 0]
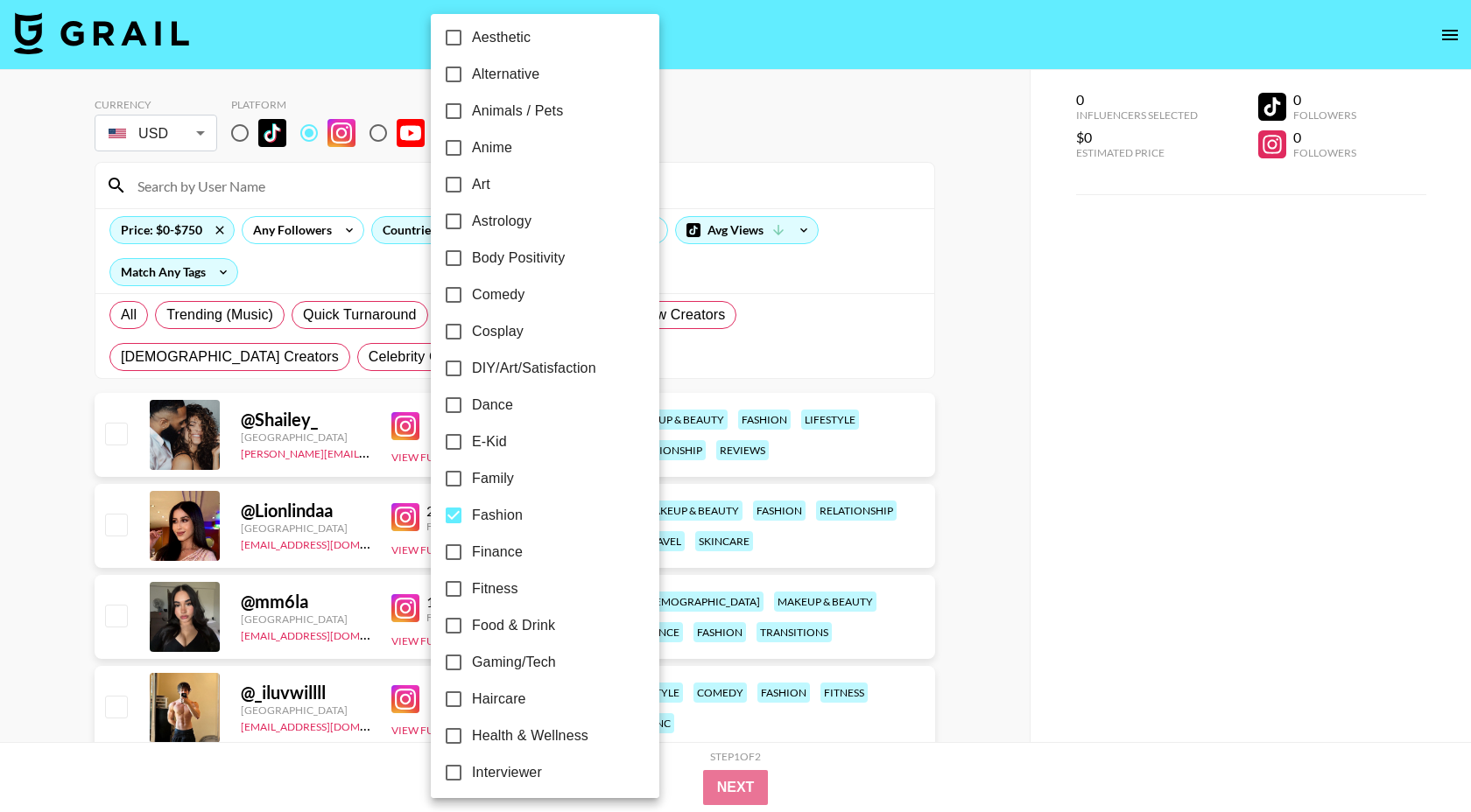
click at [485, 513] on span "Fashion" at bounding box center [498, 515] width 51 height 21
click at [472, 513] on input "Fashion" at bounding box center [453, 515] width 37 height 37
checkbox input "false"
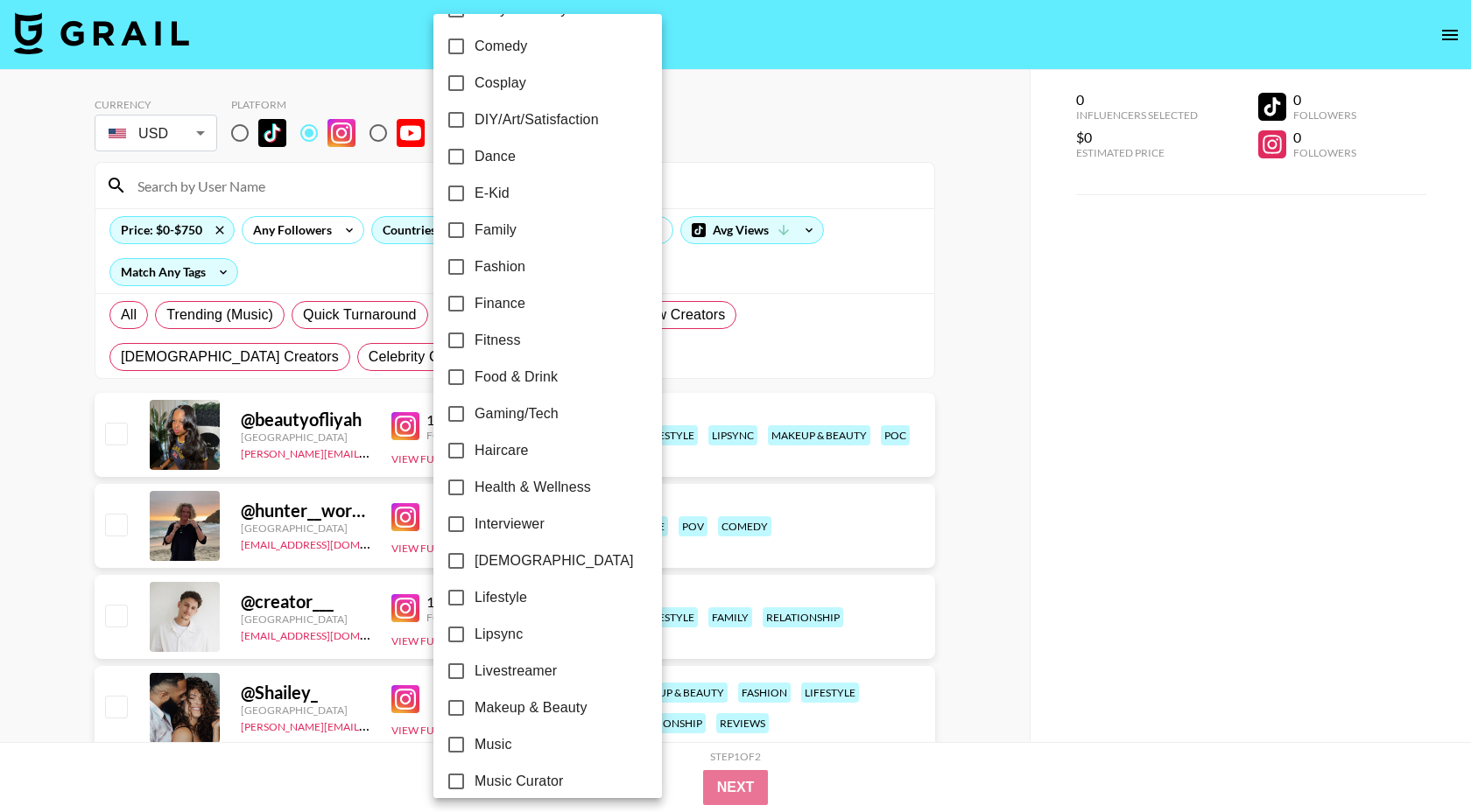
scroll to position [486, 0]
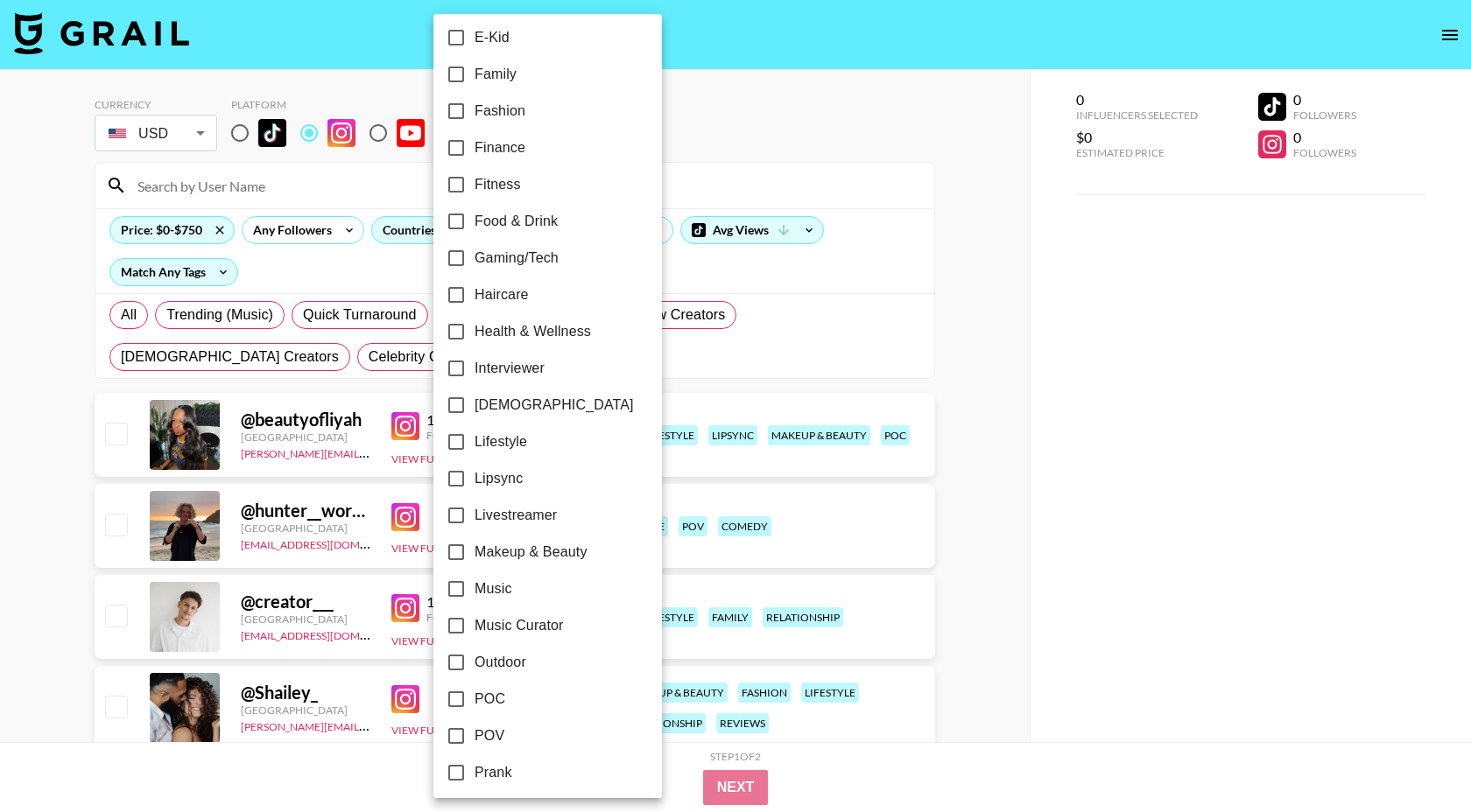
click at [488, 481] on span "Lipsync" at bounding box center [498, 478] width 48 height 21
click at [474, 481] on input "Lipsync" at bounding box center [456, 478] width 37 height 37
checkbox input "true"
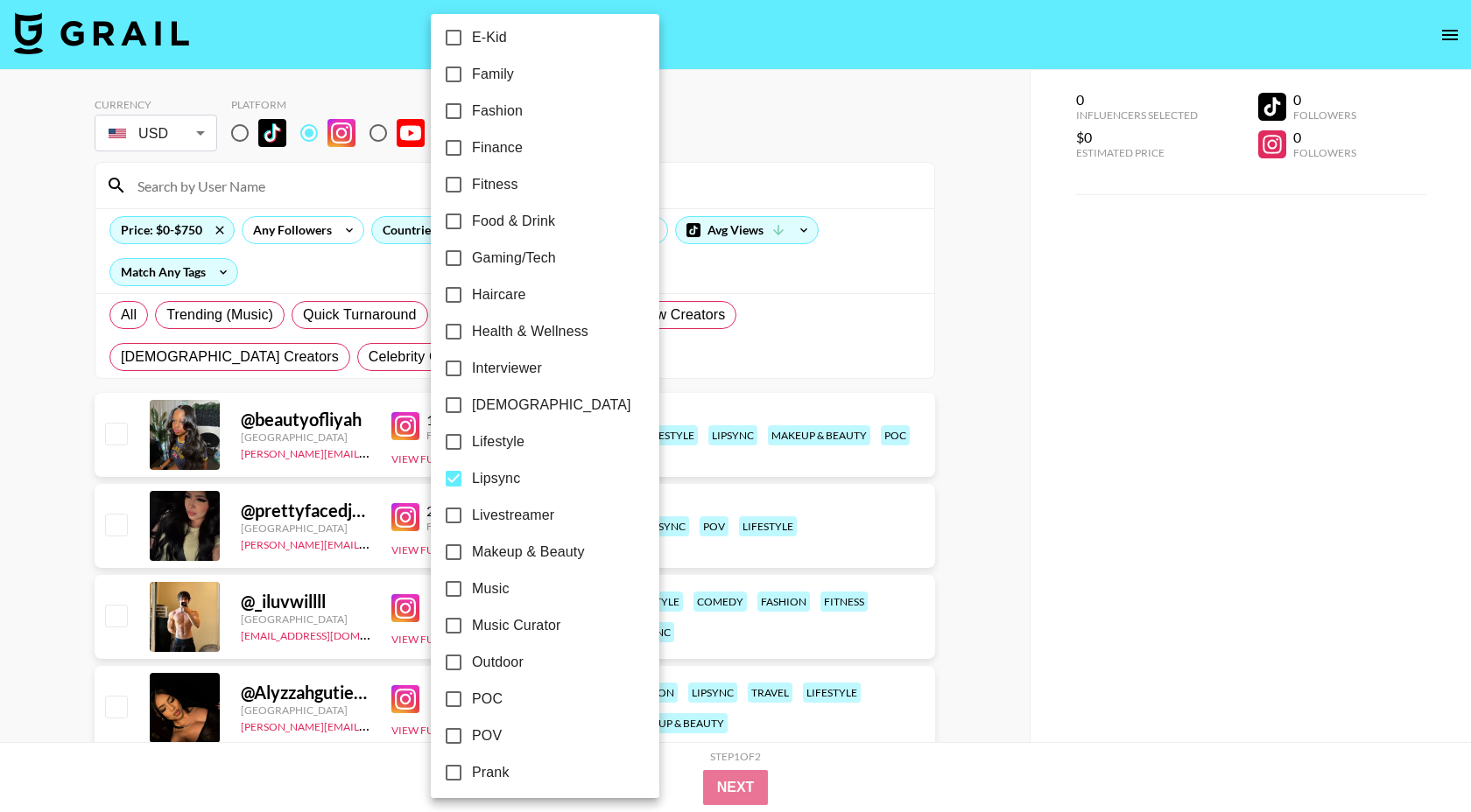
click at [717, 194] on div at bounding box center [736, 406] width 1471 height 812
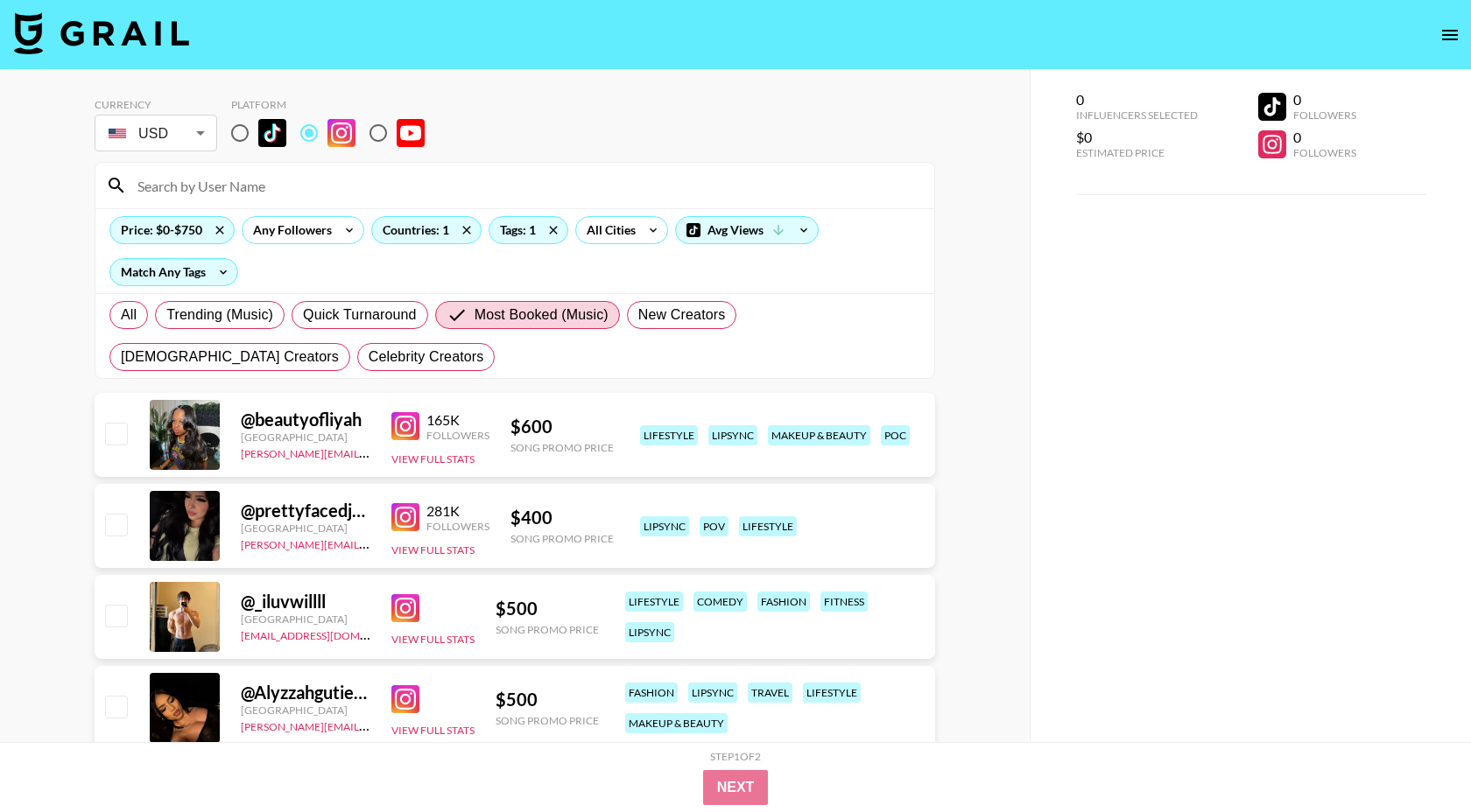
click at [407, 519] on img at bounding box center [405, 516] width 28 height 28
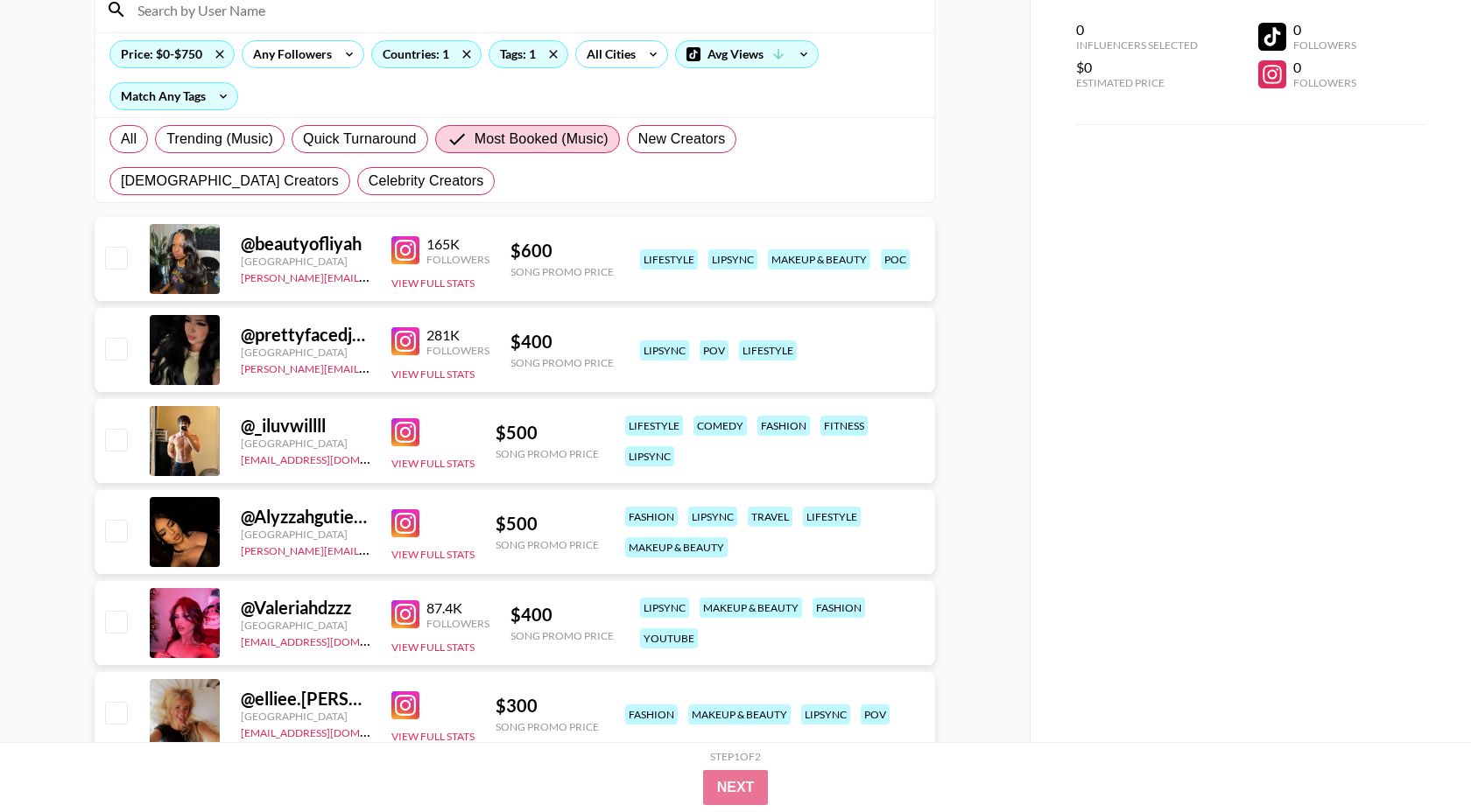
scroll to position [177, 0]
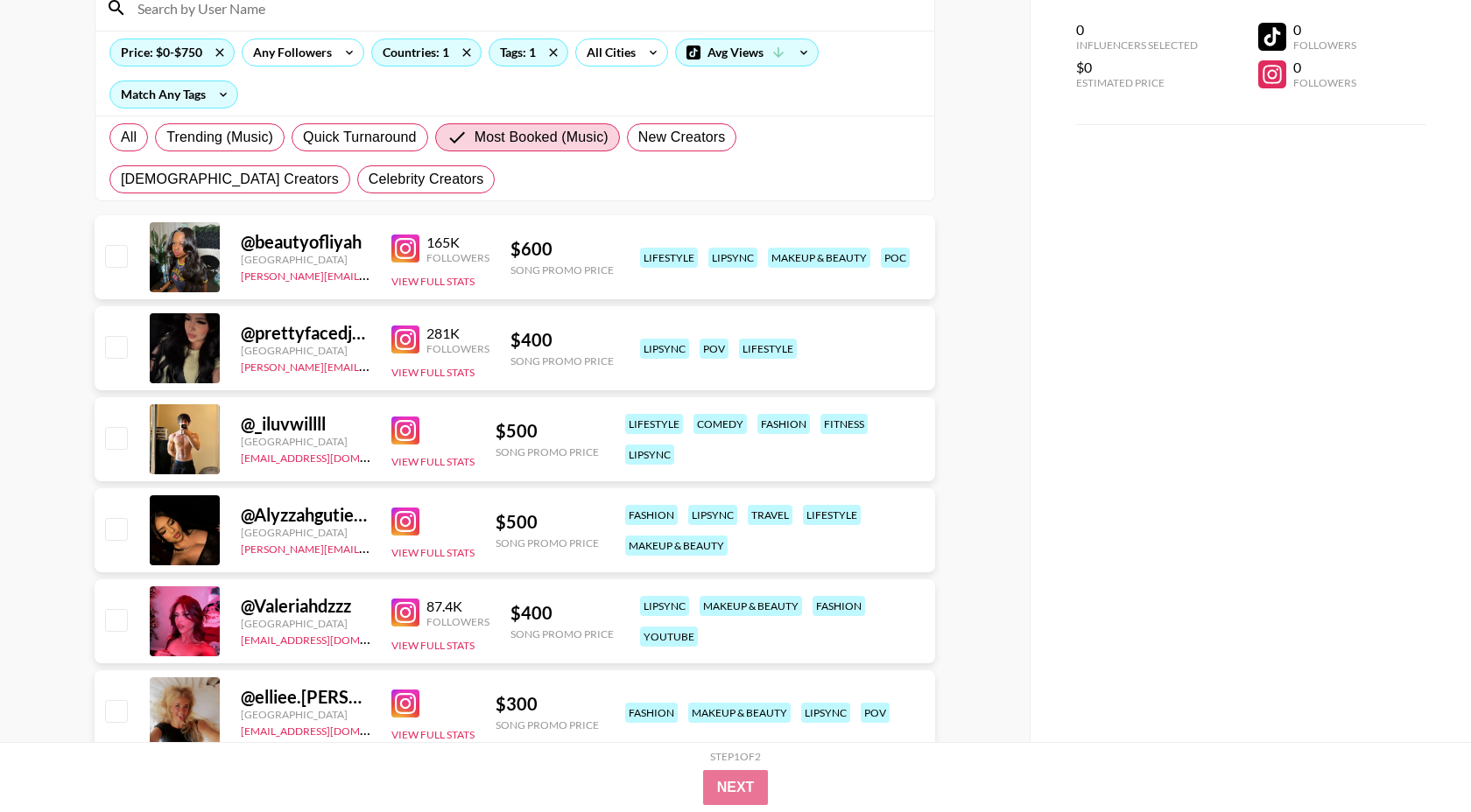
click at [412, 517] on img at bounding box center [405, 521] width 28 height 28
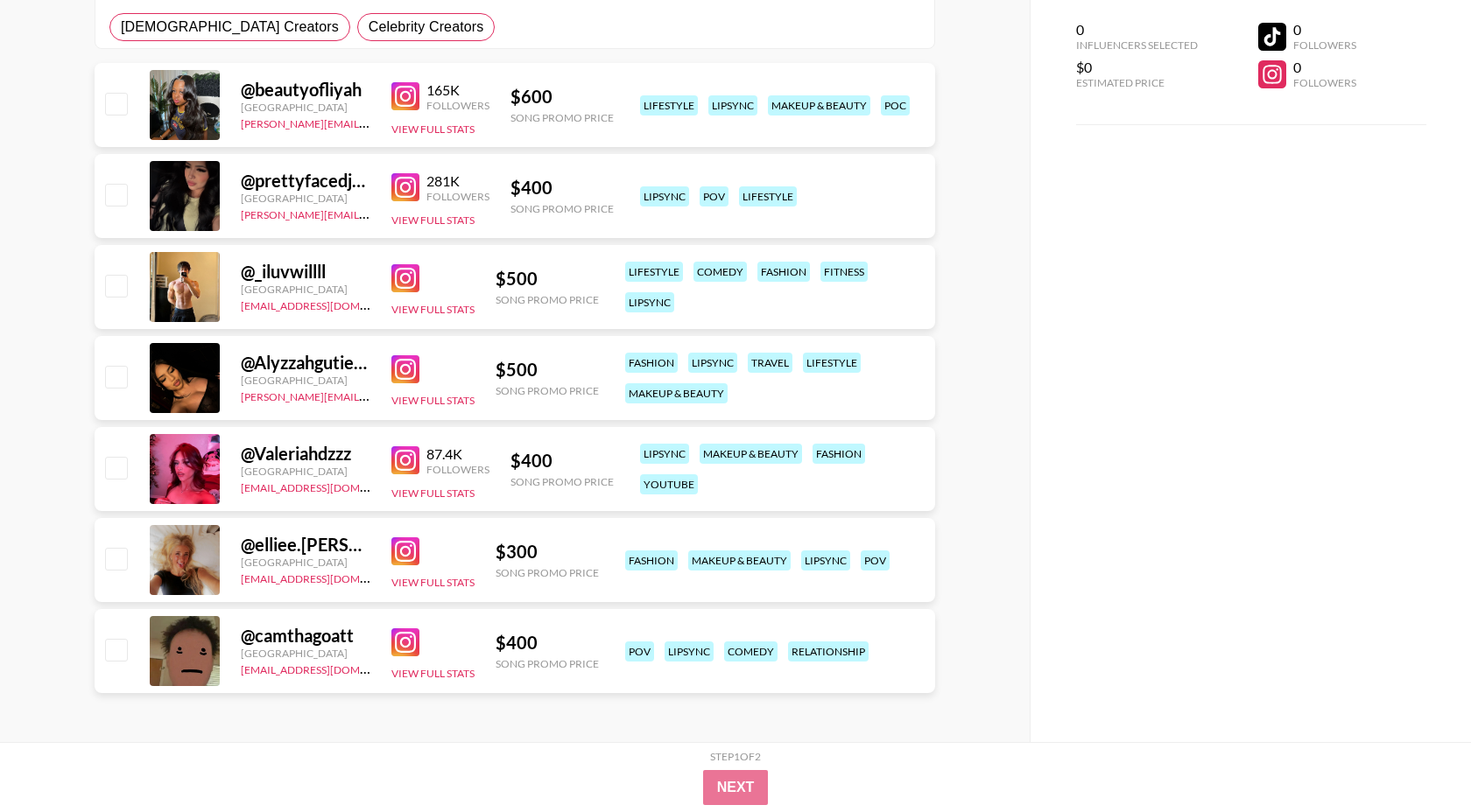
scroll to position [325, 0]
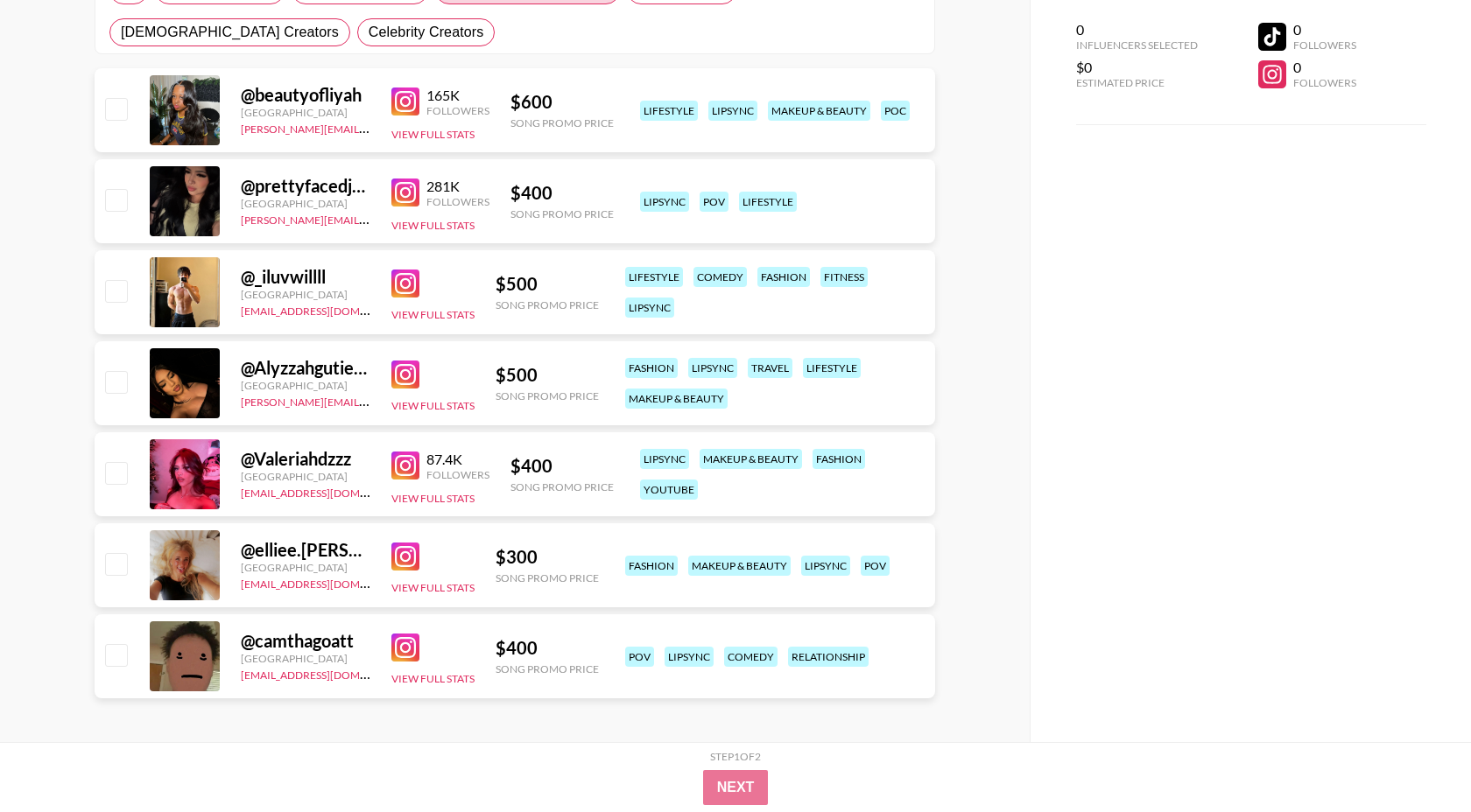
click at [408, 96] on img at bounding box center [405, 101] width 28 height 28
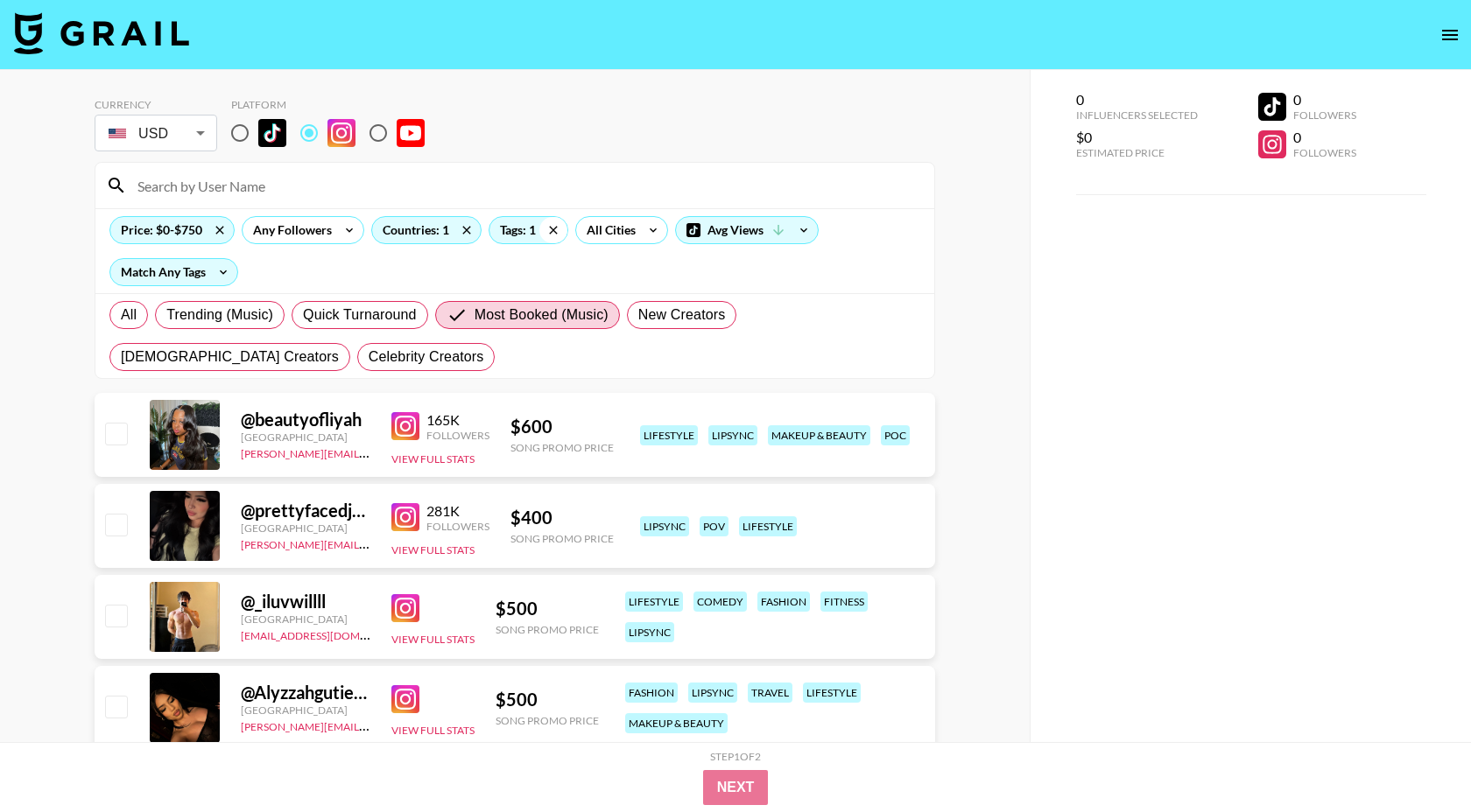
click at [547, 230] on icon at bounding box center [553, 230] width 28 height 26
click at [534, 231] on div "Tags: 1" at bounding box center [528, 230] width 78 height 26
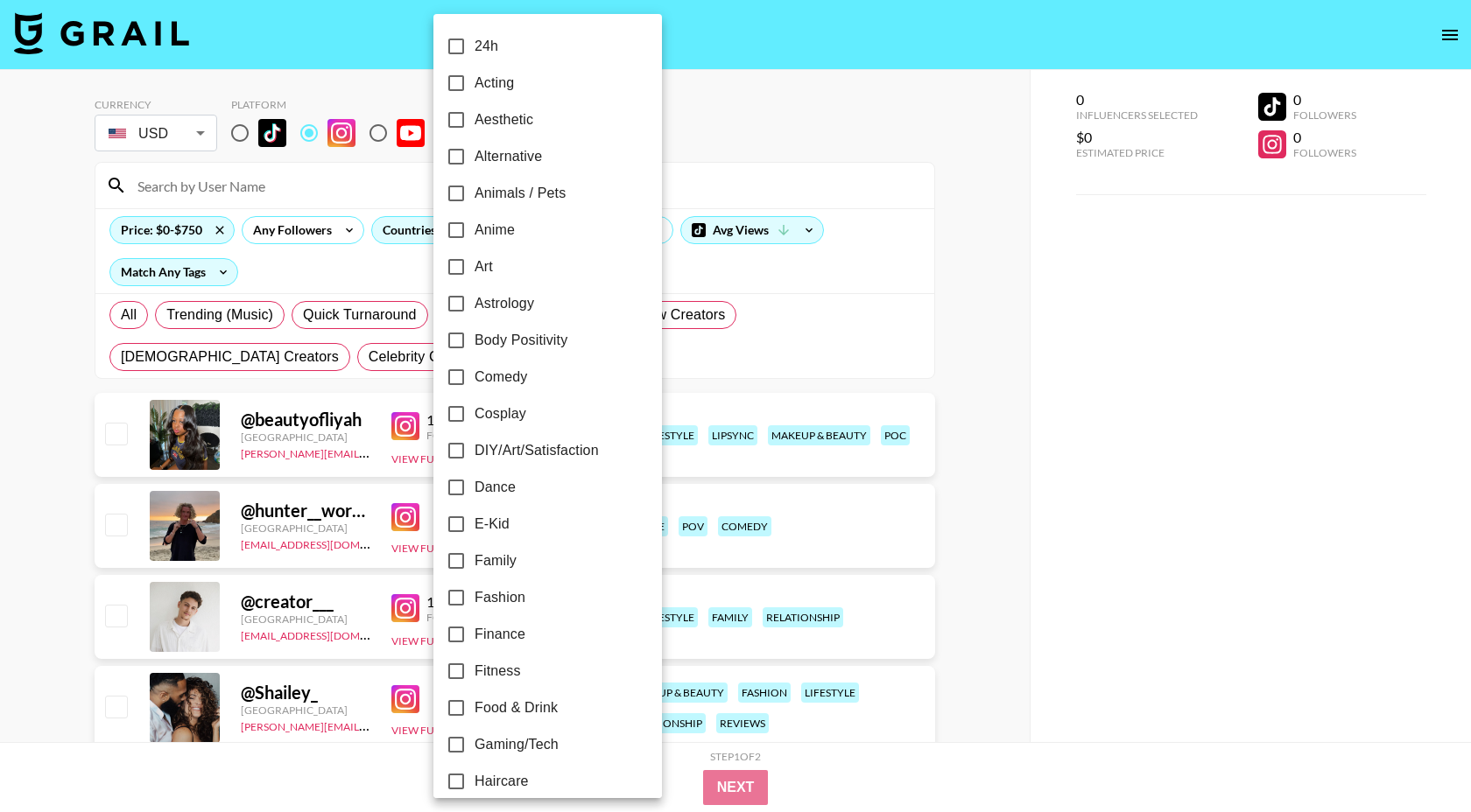
checkbox input "false"
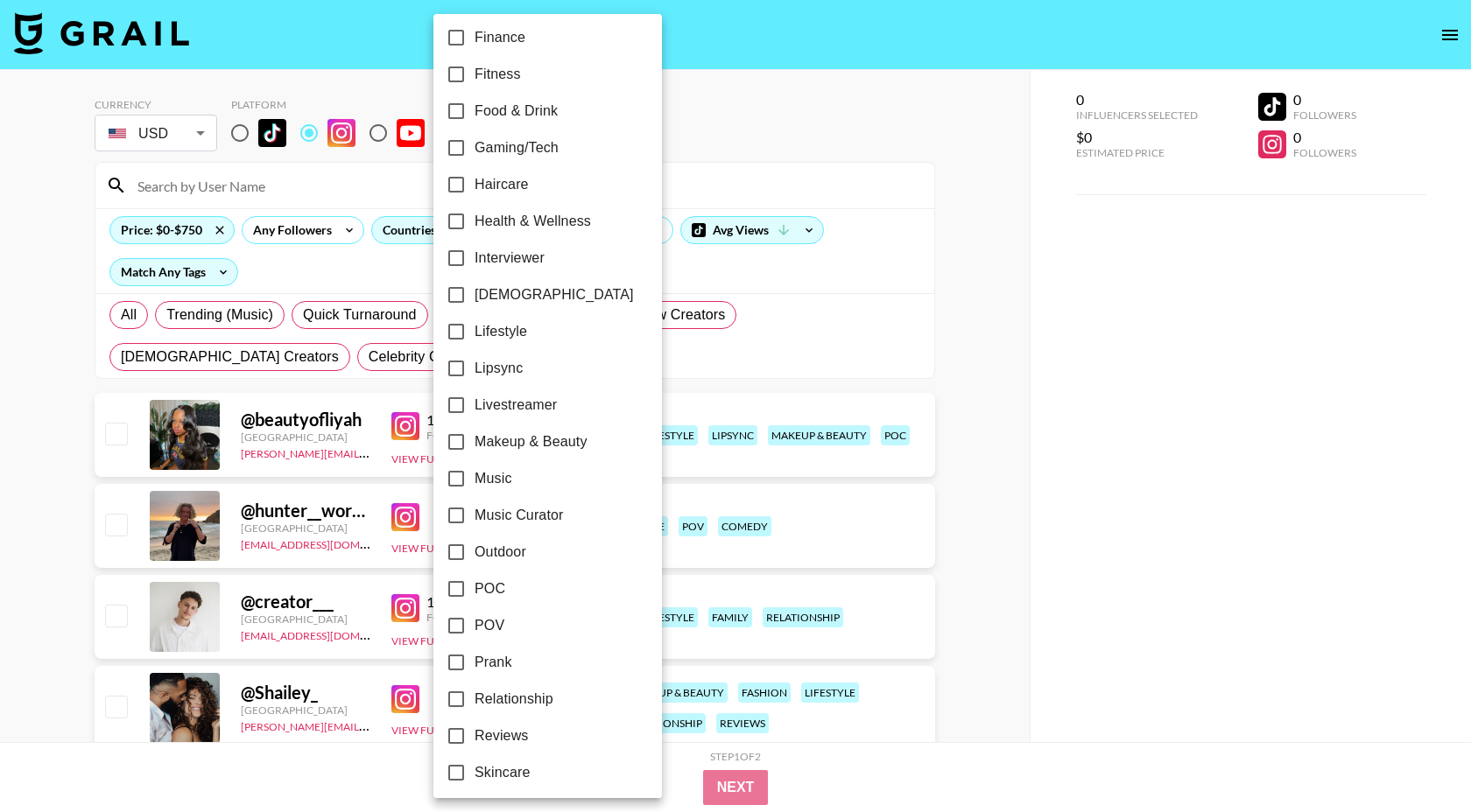
scroll to position [861, 0]
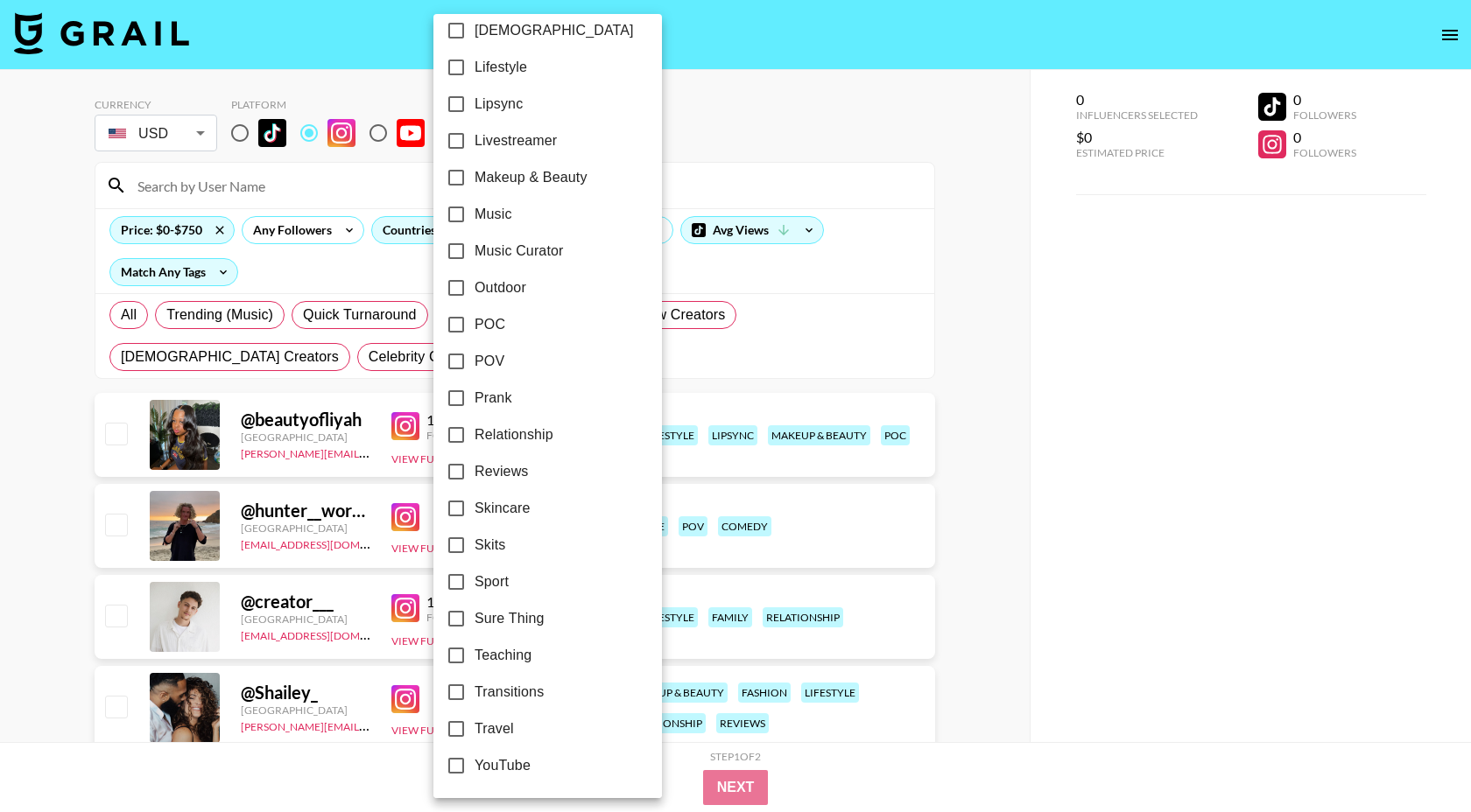
click at [501, 357] on span "POV" at bounding box center [489, 361] width 30 height 21
click at [474, 357] on input "POV" at bounding box center [456, 361] width 37 height 37
checkbox input "true"
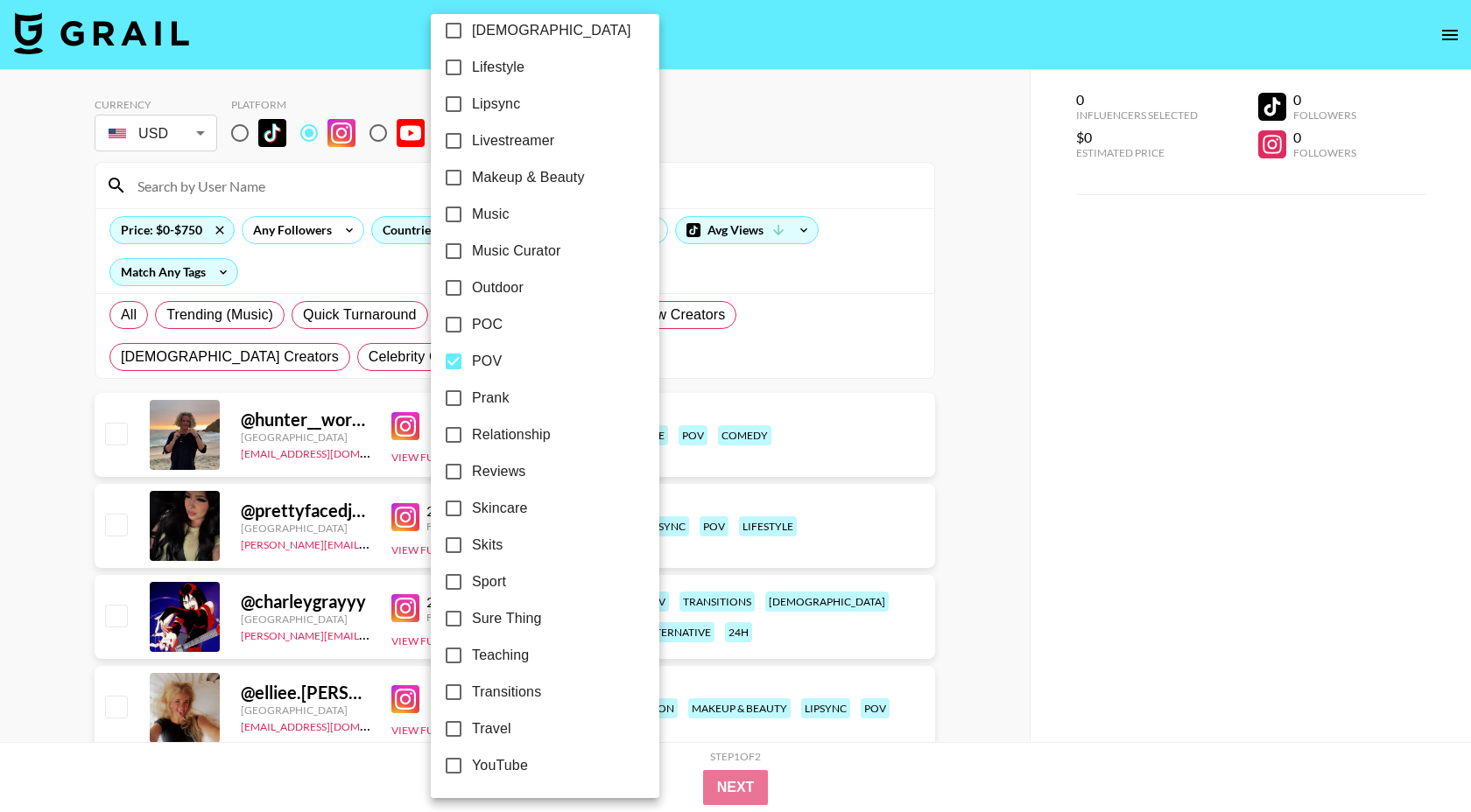
click at [679, 139] on div at bounding box center [736, 406] width 1471 height 812
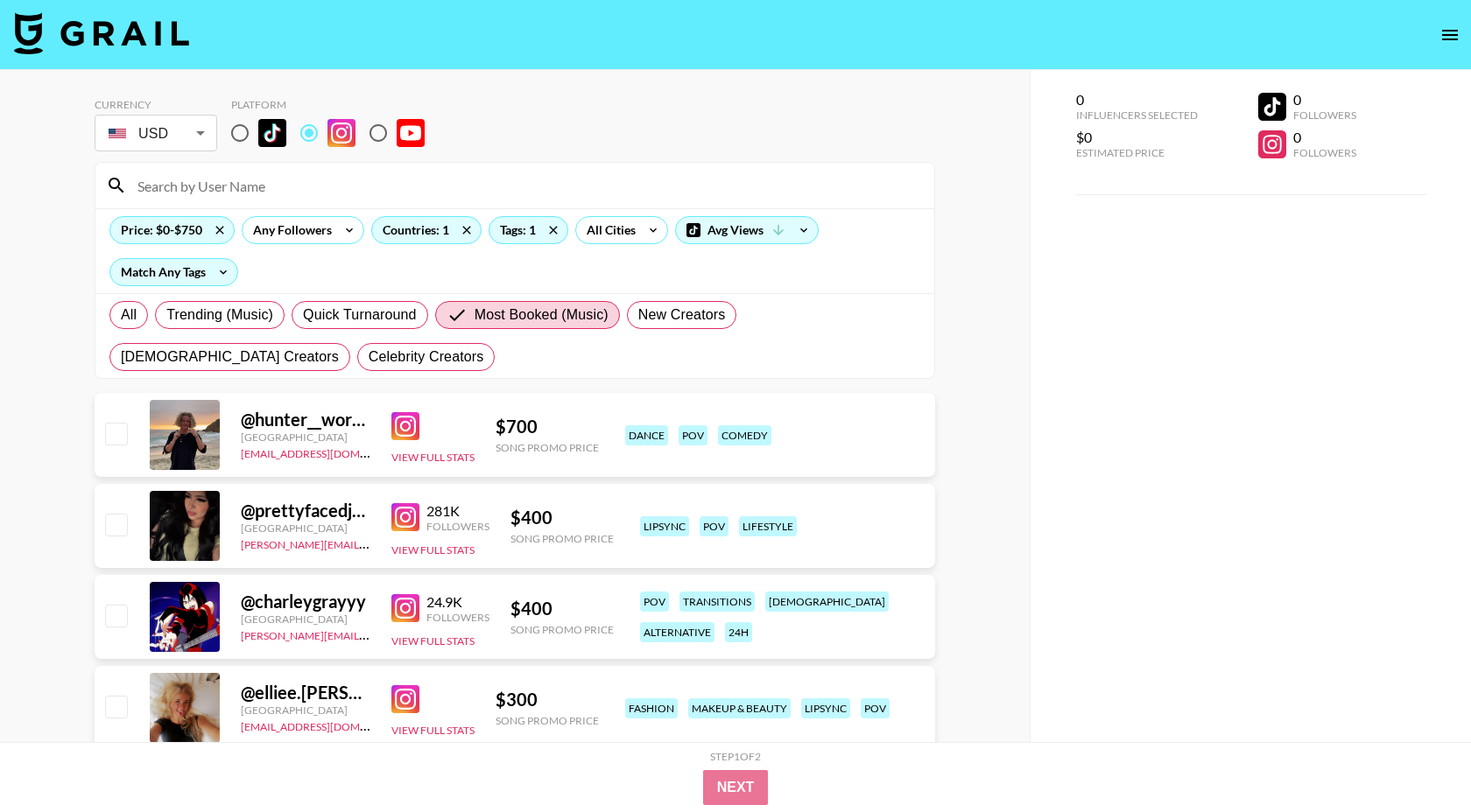
click at [401, 425] on img at bounding box center [405, 426] width 28 height 28
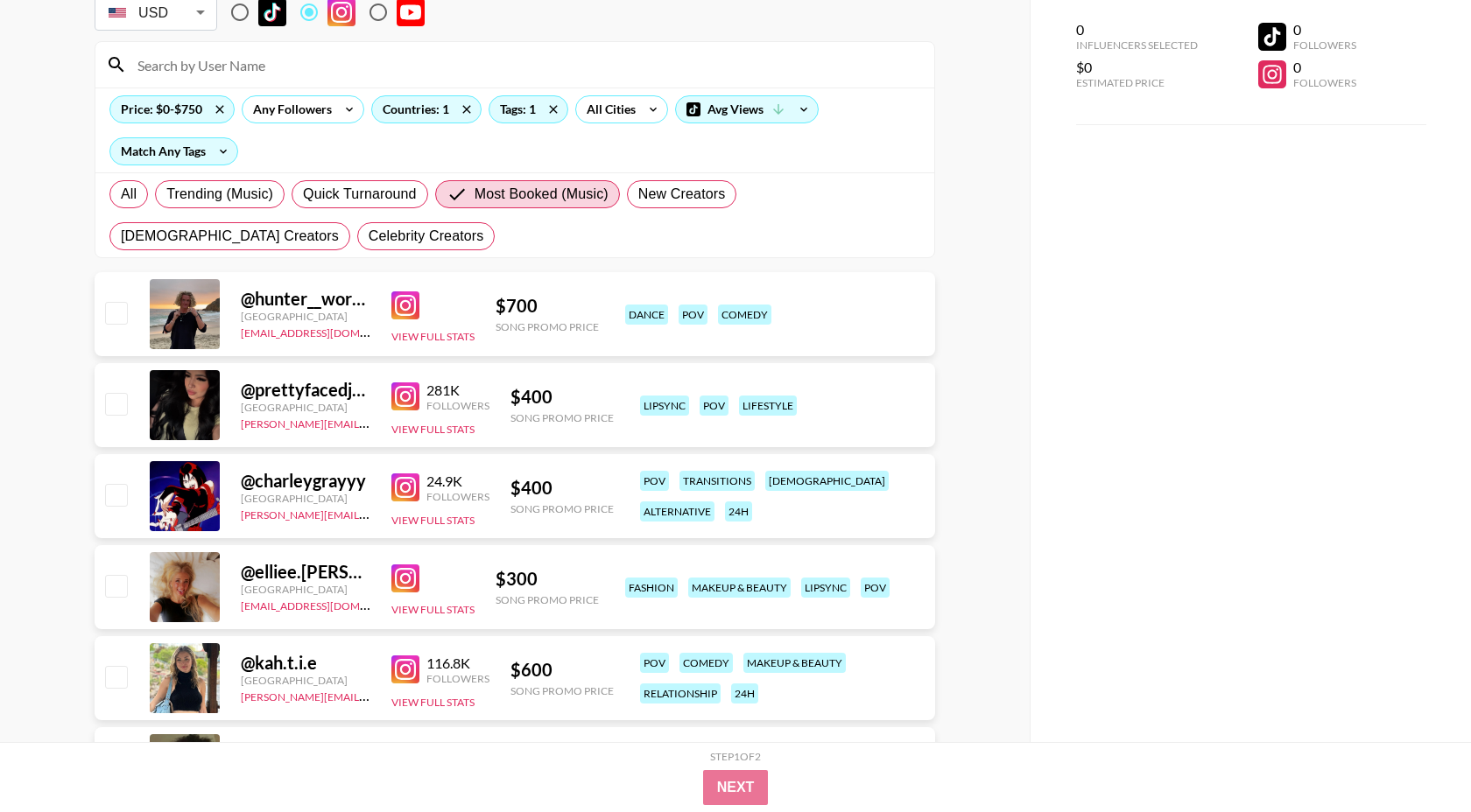
scroll to position [122, 0]
click at [403, 397] on img at bounding box center [405, 395] width 28 height 28
click at [393, 479] on img at bounding box center [405, 486] width 28 height 28
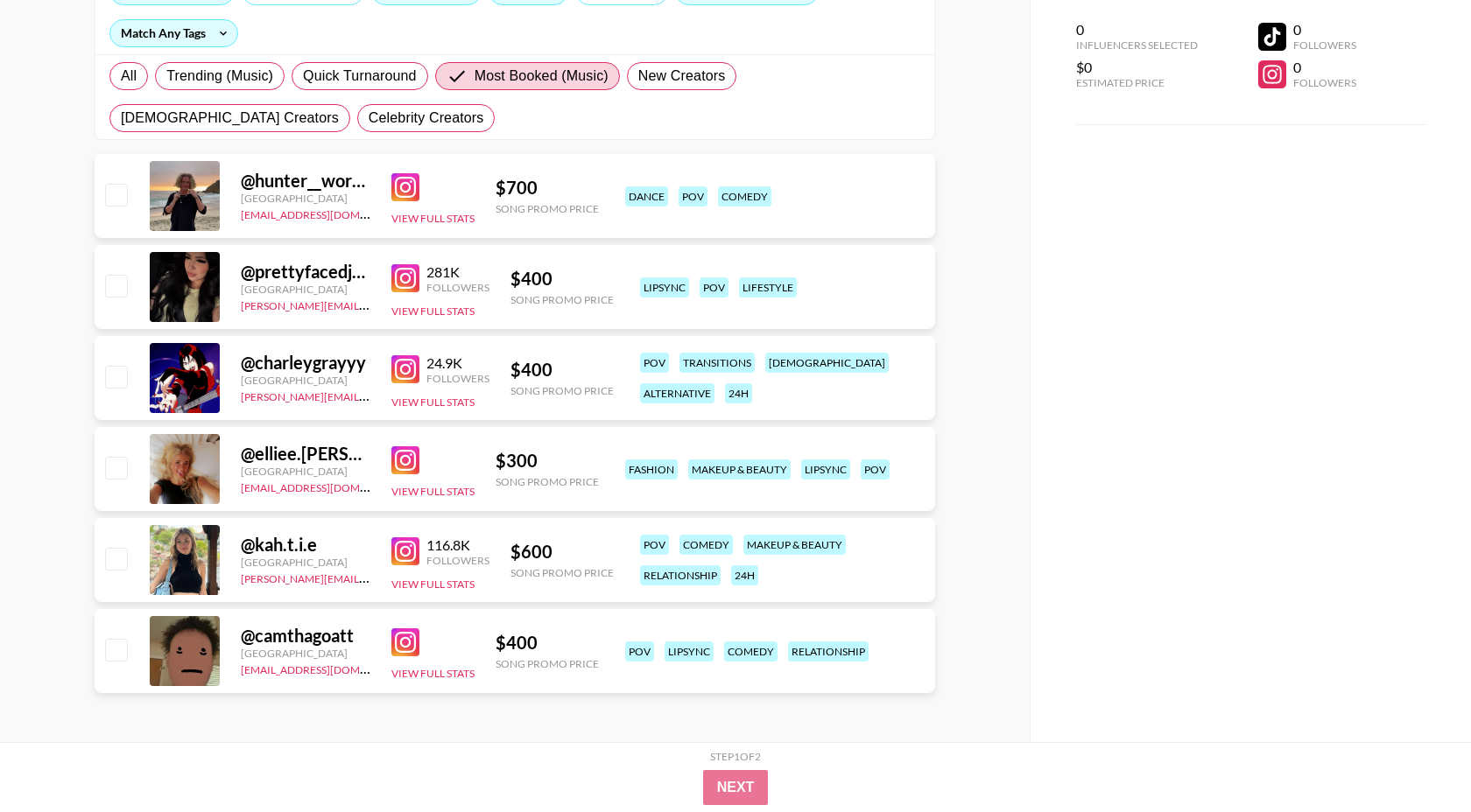
click at [407, 555] on img at bounding box center [405, 551] width 28 height 28
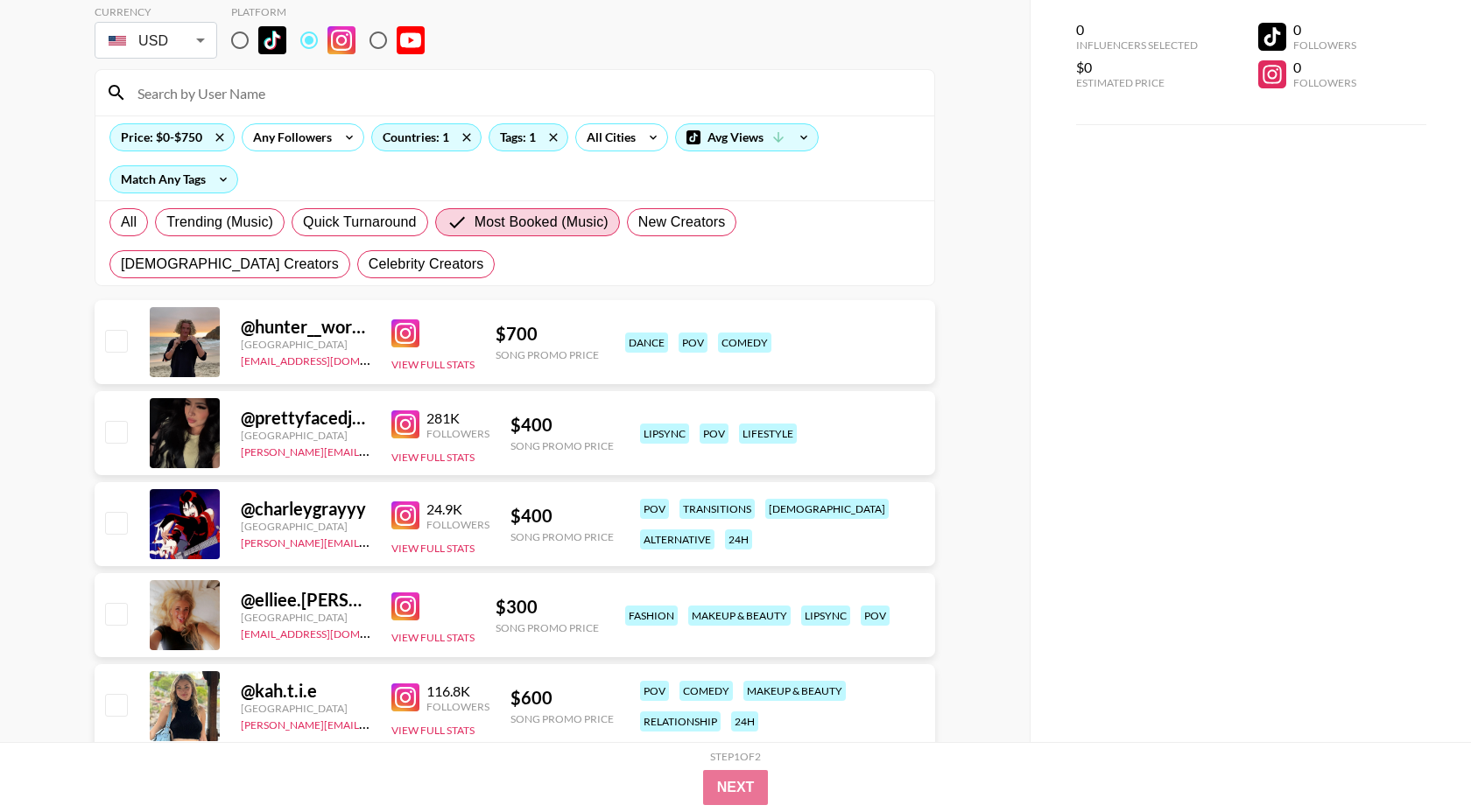
scroll to position [0, 0]
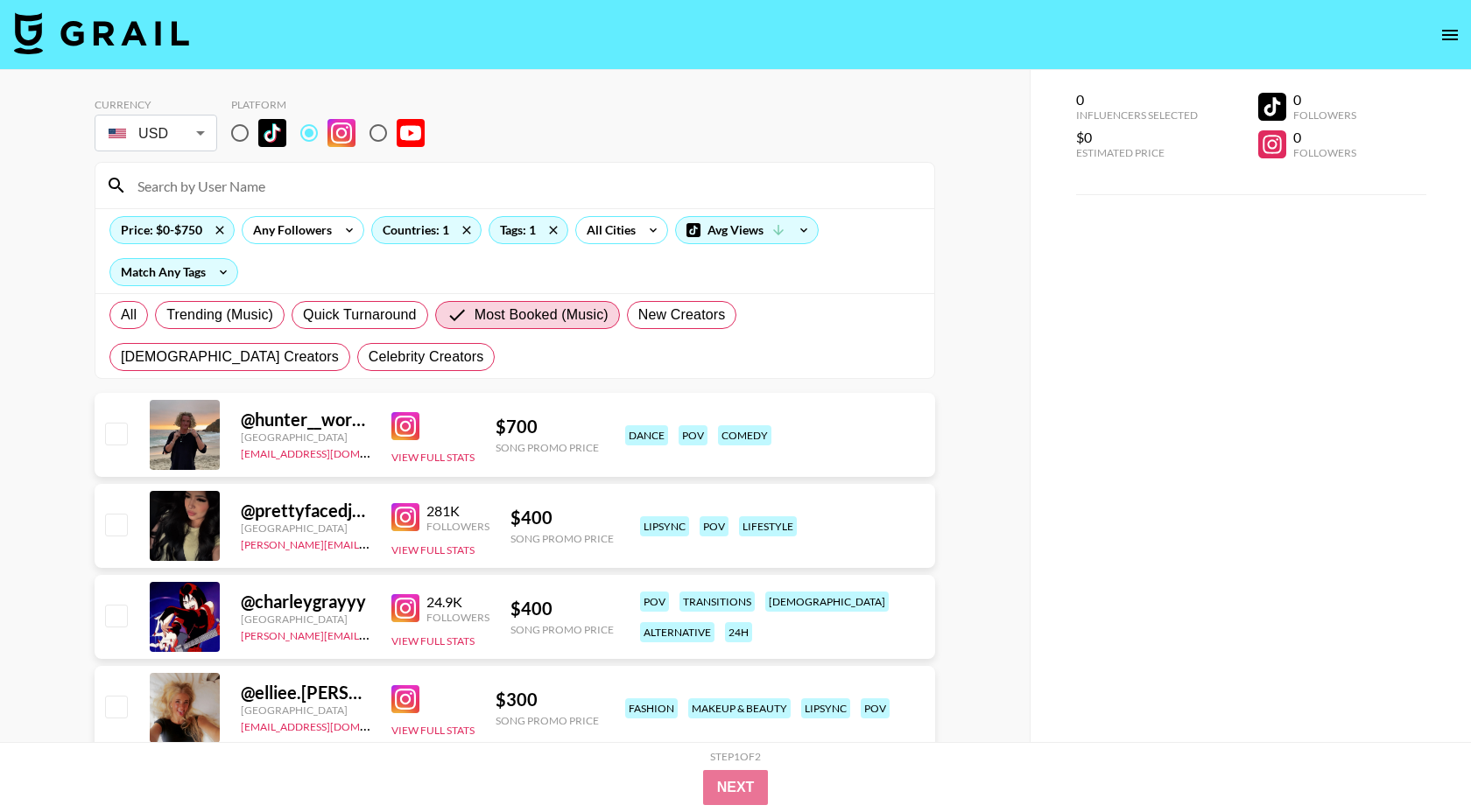
click at [259, 189] on input at bounding box center [525, 185] width 797 height 28
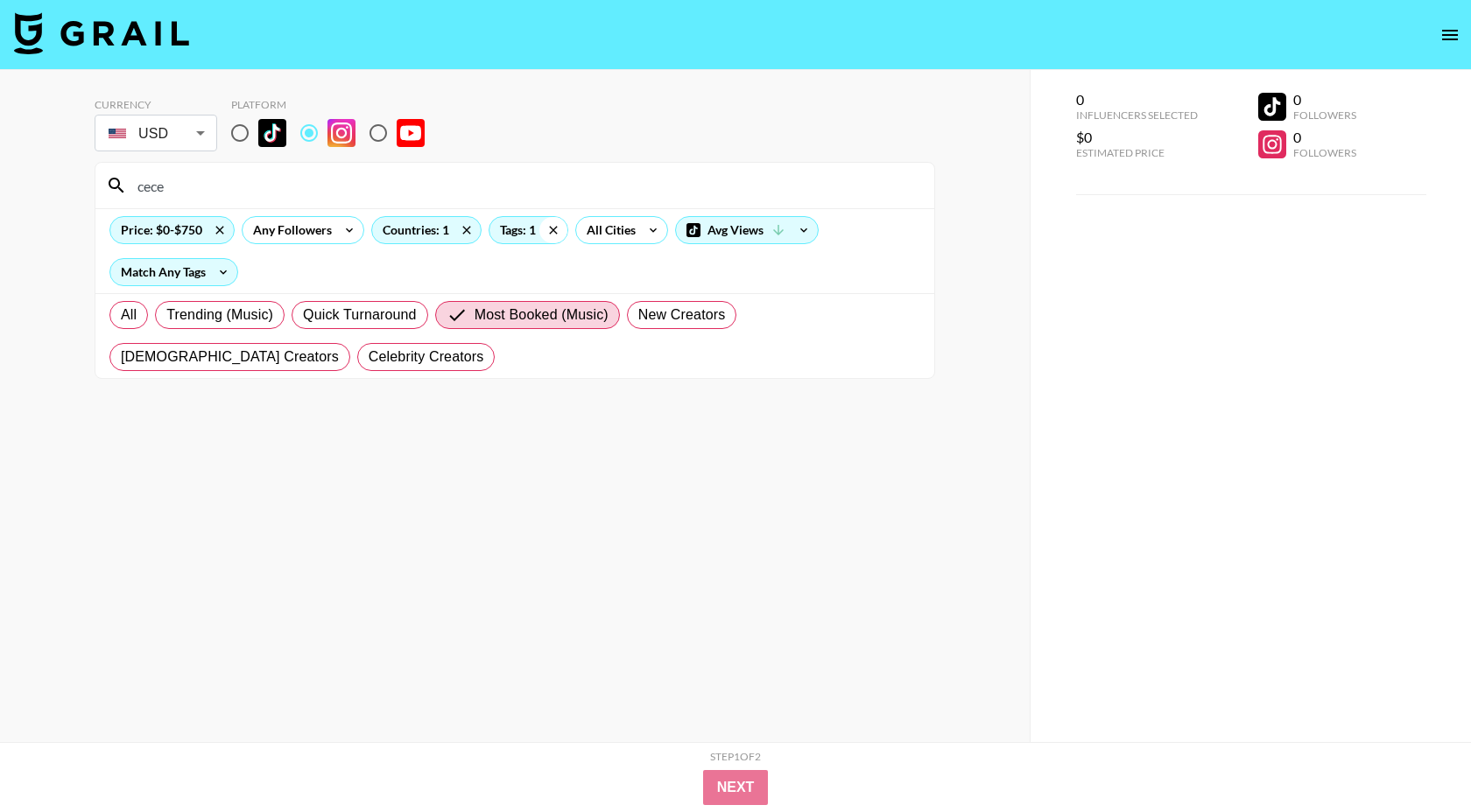
type input "cece"
click at [545, 232] on icon at bounding box center [553, 230] width 28 height 26
click at [464, 234] on icon at bounding box center [466, 230] width 28 height 26
click at [223, 234] on icon at bounding box center [219, 230] width 28 height 26
click at [243, 135] on input "radio" at bounding box center [240, 133] width 37 height 37
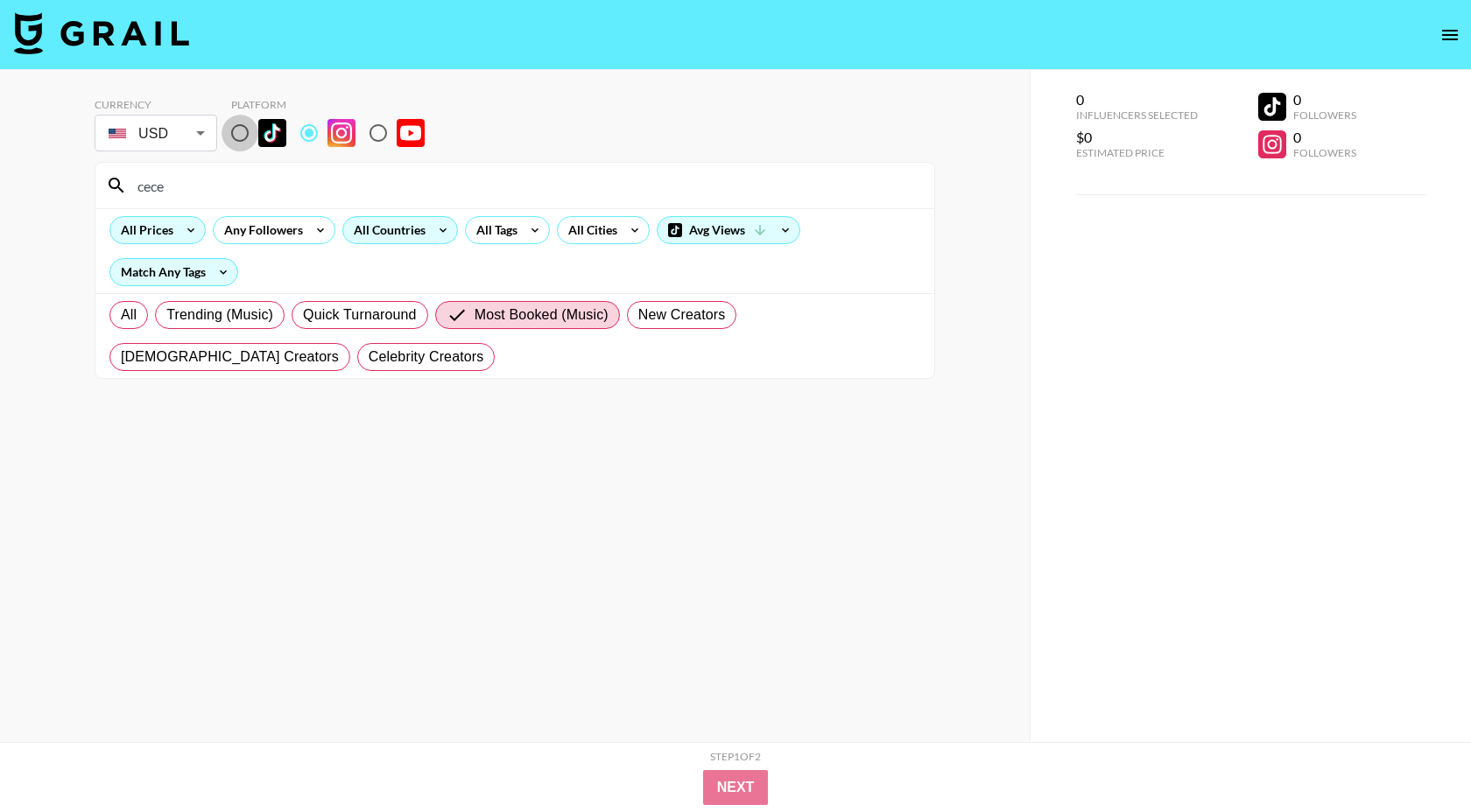
radio input "true"
click at [240, 169] on div "cece" at bounding box center [514, 185] width 839 height 45
click at [233, 183] on input "cece" at bounding box center [525, 185] width 797 height 28
type input "ce.ce"
click at [137, 309] on span "All" at bounding box center [128, 315] width 15 height 21
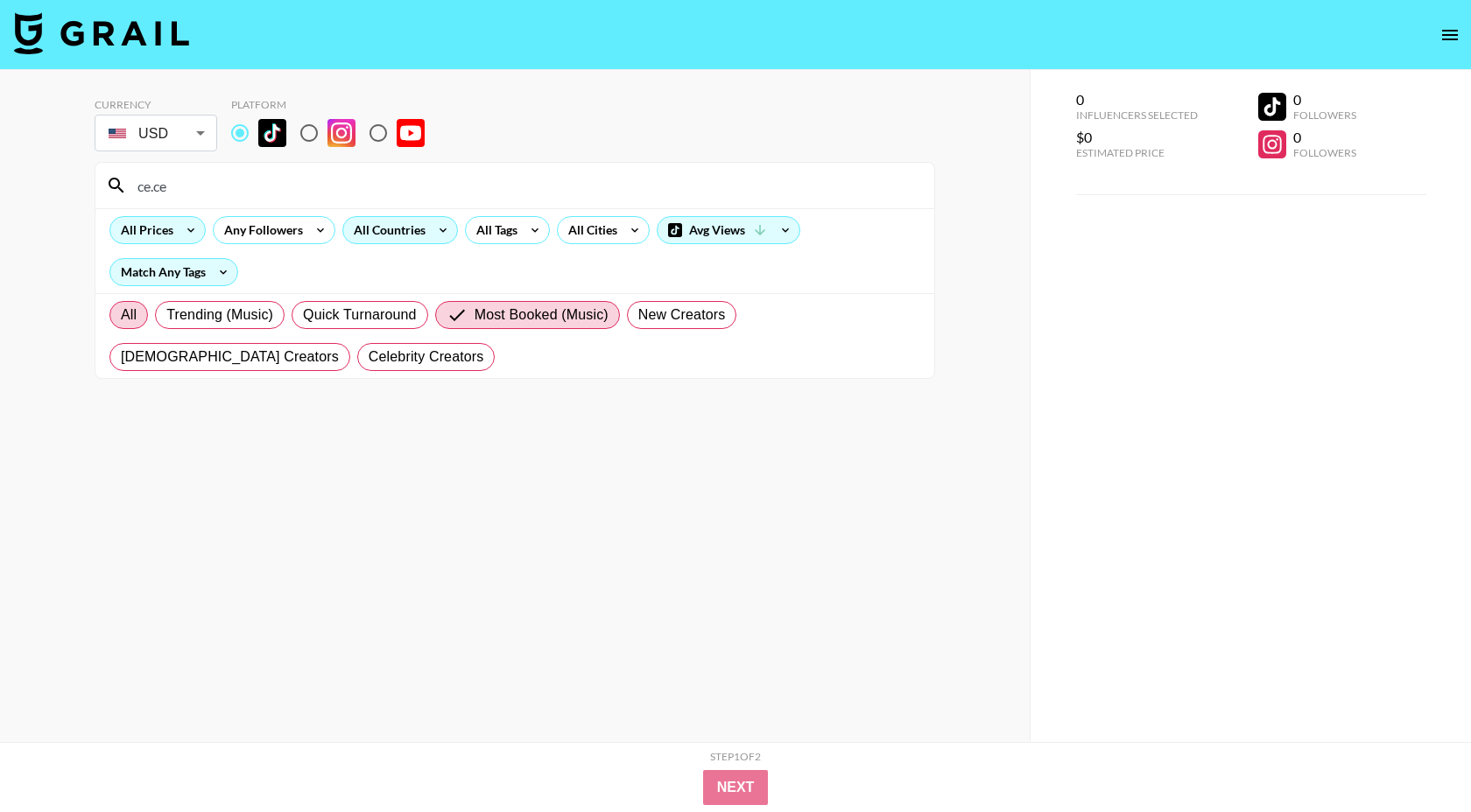
click at [121, 315] on input "All" at bounding box center [121, 315] width 0 height 0
radio input "true"
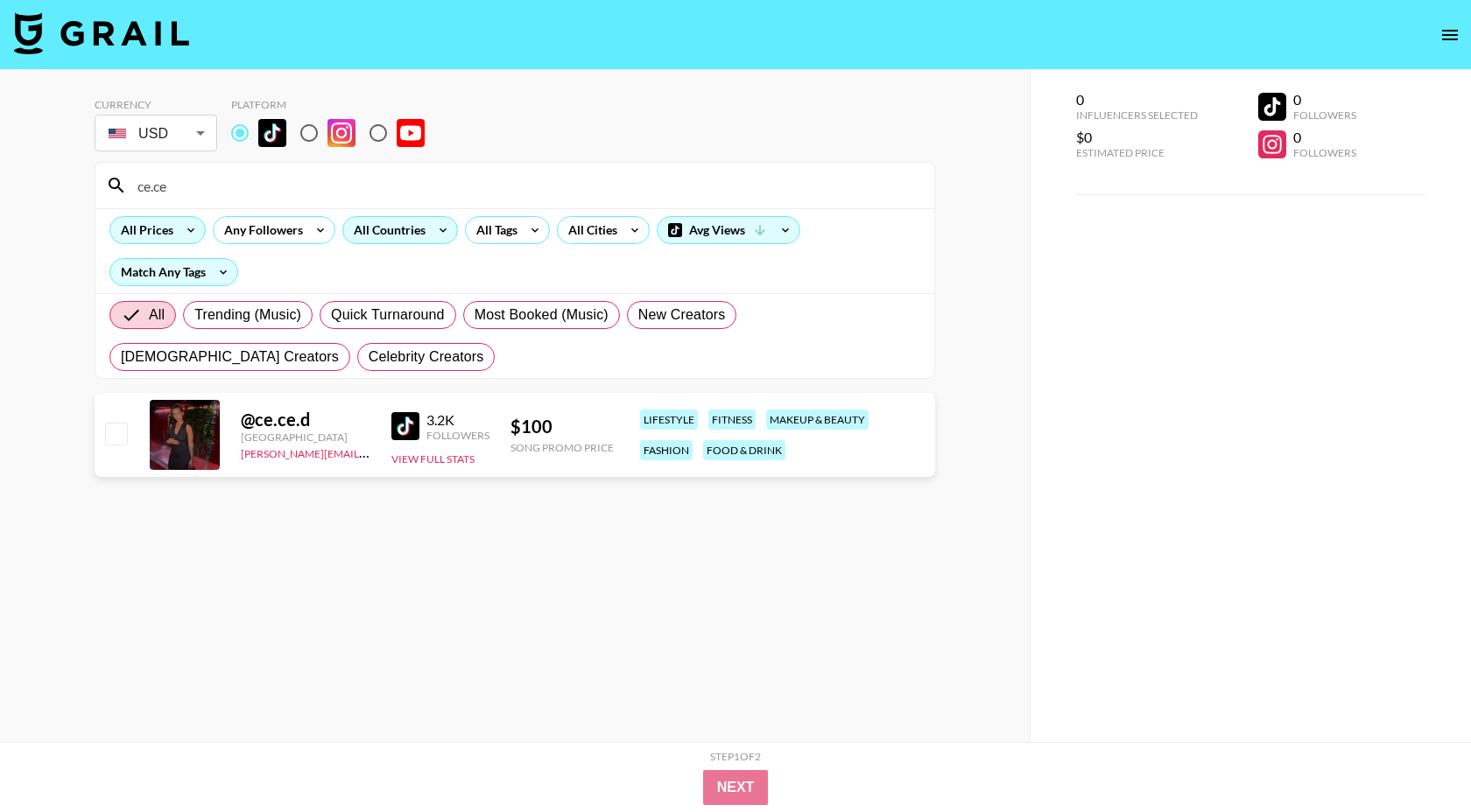
click at [244, 193] on input "ce.ce" at bounding box center [525, 185] width 797 height 28
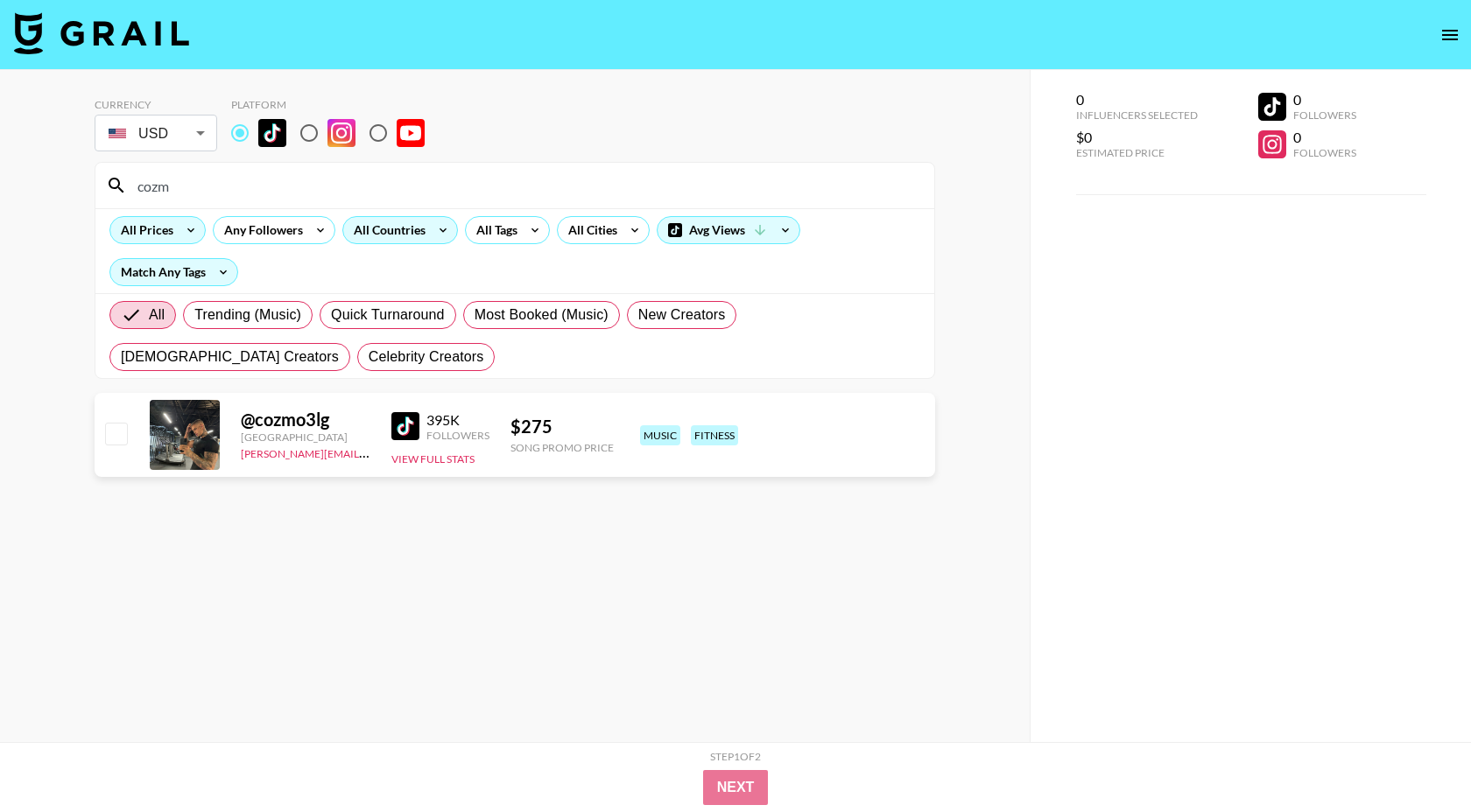
click at [224, 194] on input "cozm" at bounding box center [525, 185] width 797 height 28
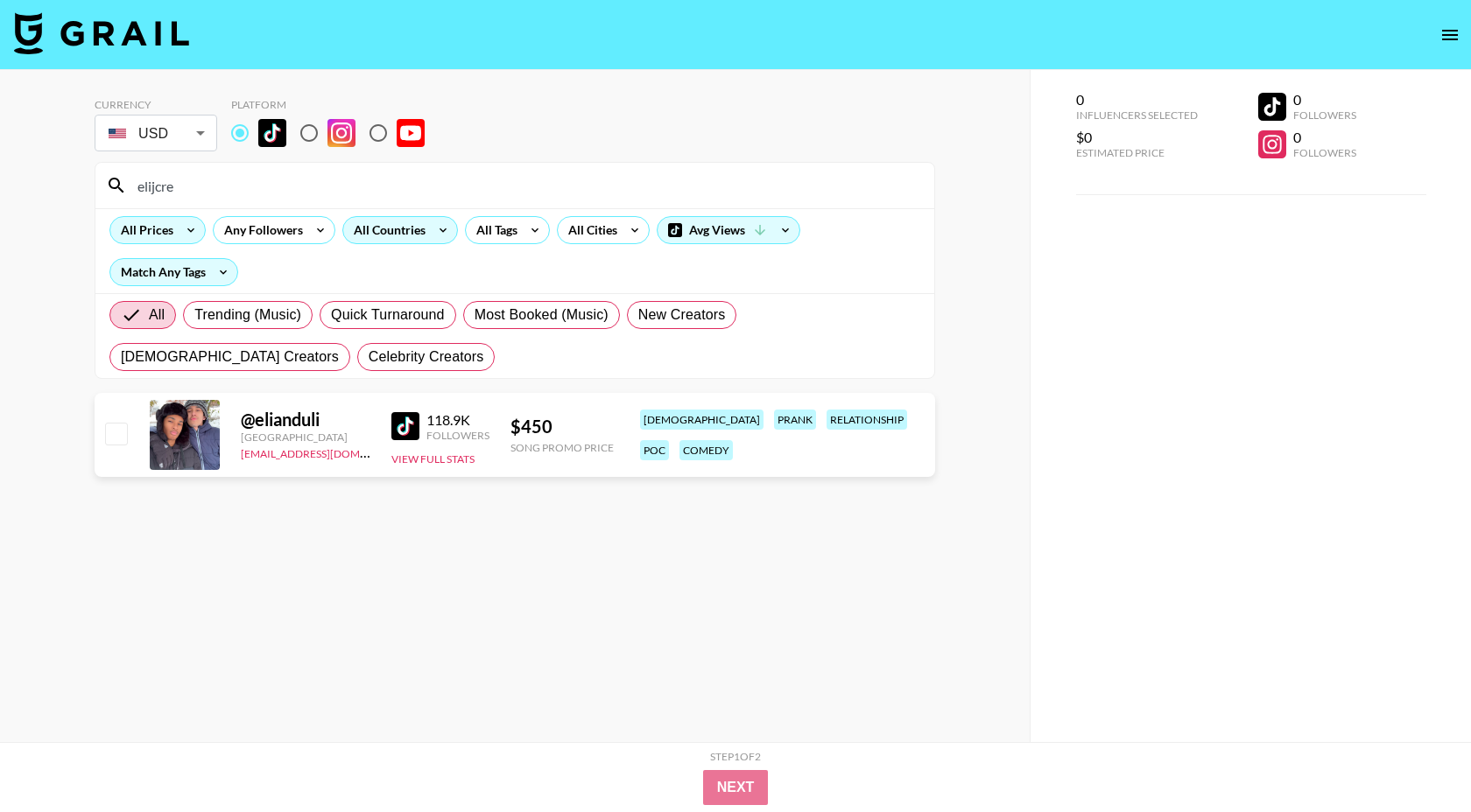
type input "elijcre"
click at [308, 128] on input "radio" at bounding box center [308, 133] width 37 height 37
radio input "true"
click at [401, 416] on img at bounding box center [405, 426] width 28 height 28
click at [280, 189] on input "elijcre" at bounding box center [525, 185] width 797 height 28
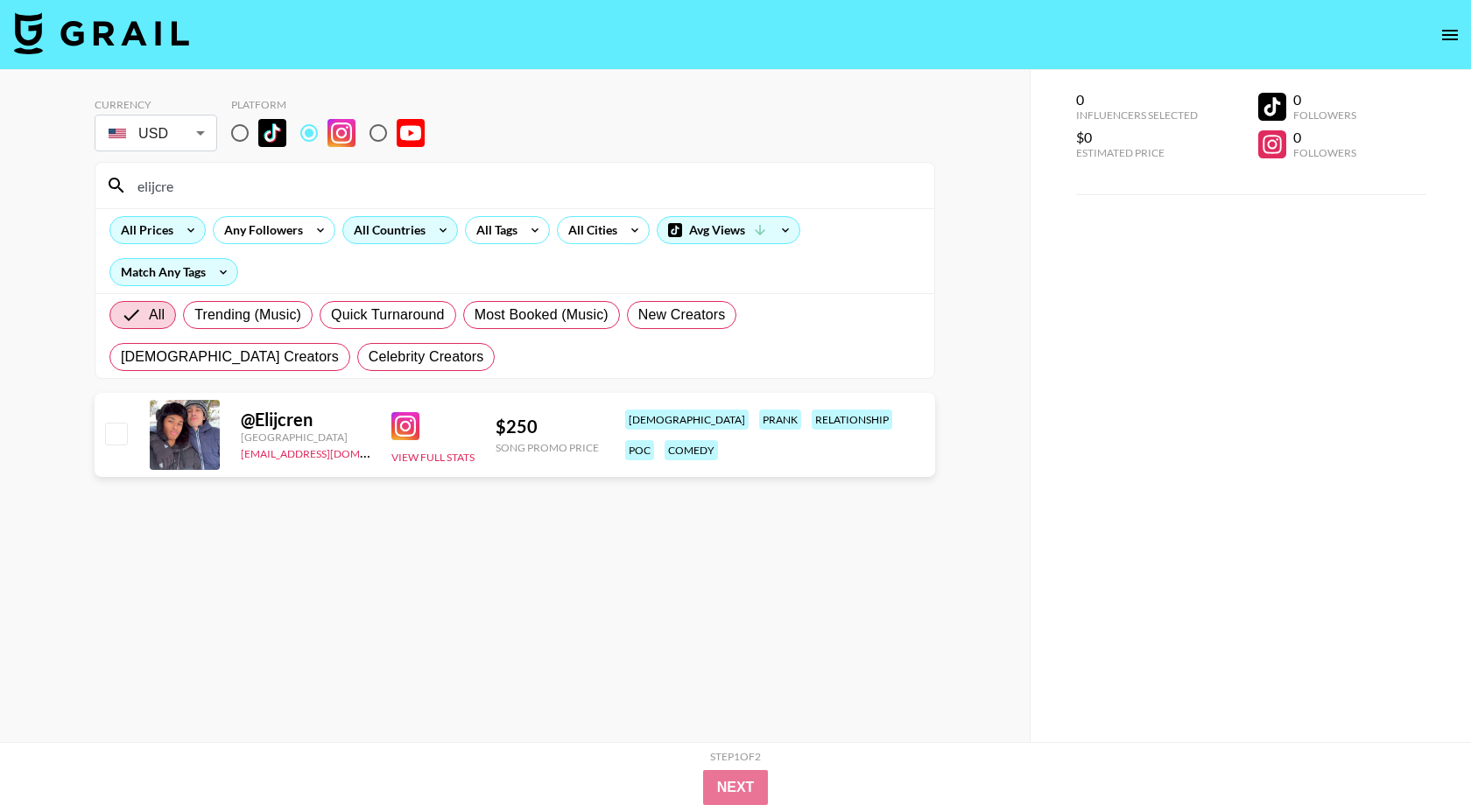
click at [280, 189] on input "elijcre" at bounding box center [525, 185] width 797 height 28
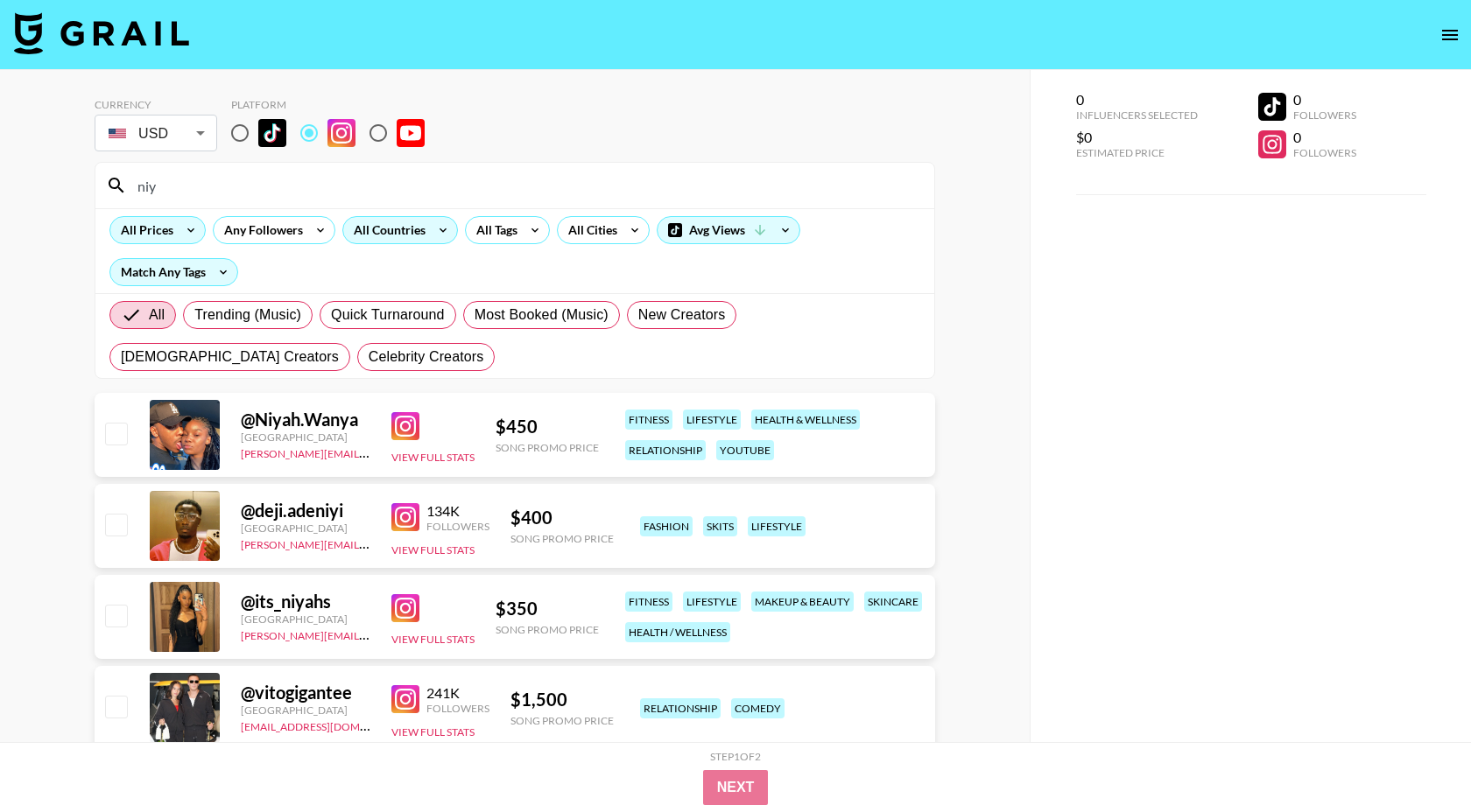
type input "niy"
